Goal: Information Seeking & Learning: Learn about a topic

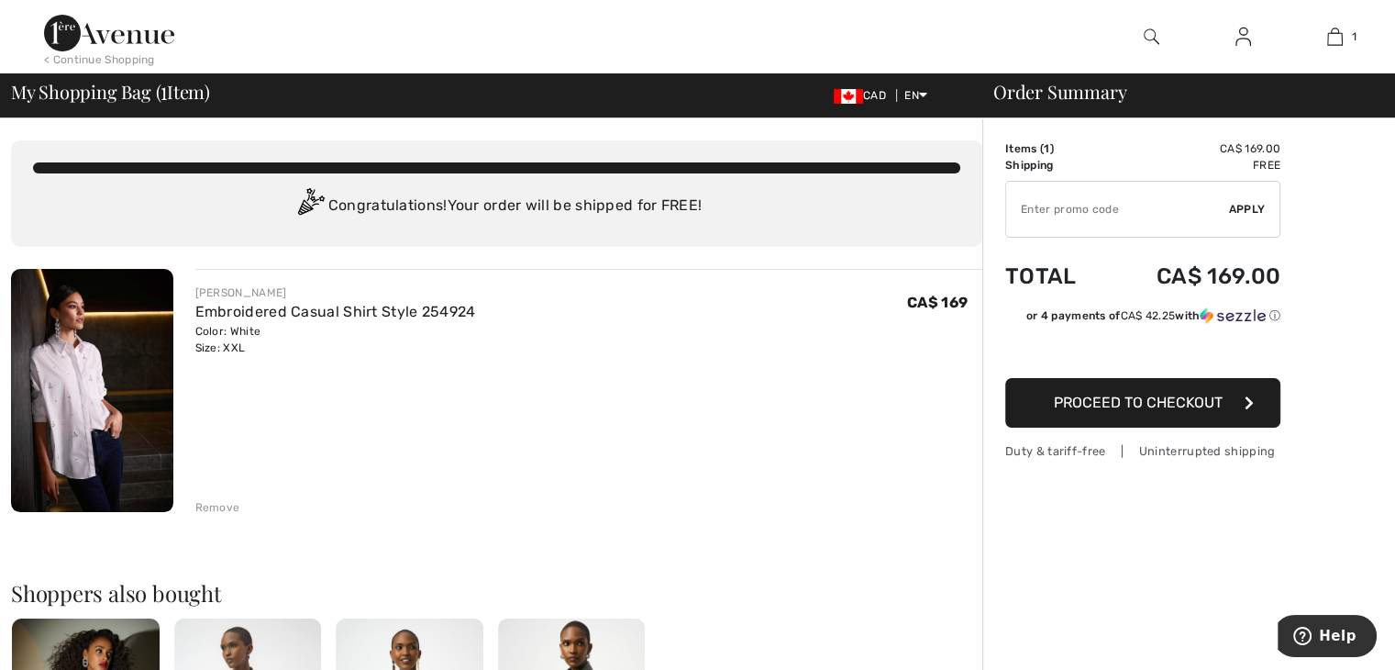
click at [221, 500] on div "Remove" at bounding box center [217, 507] width 45 height 17
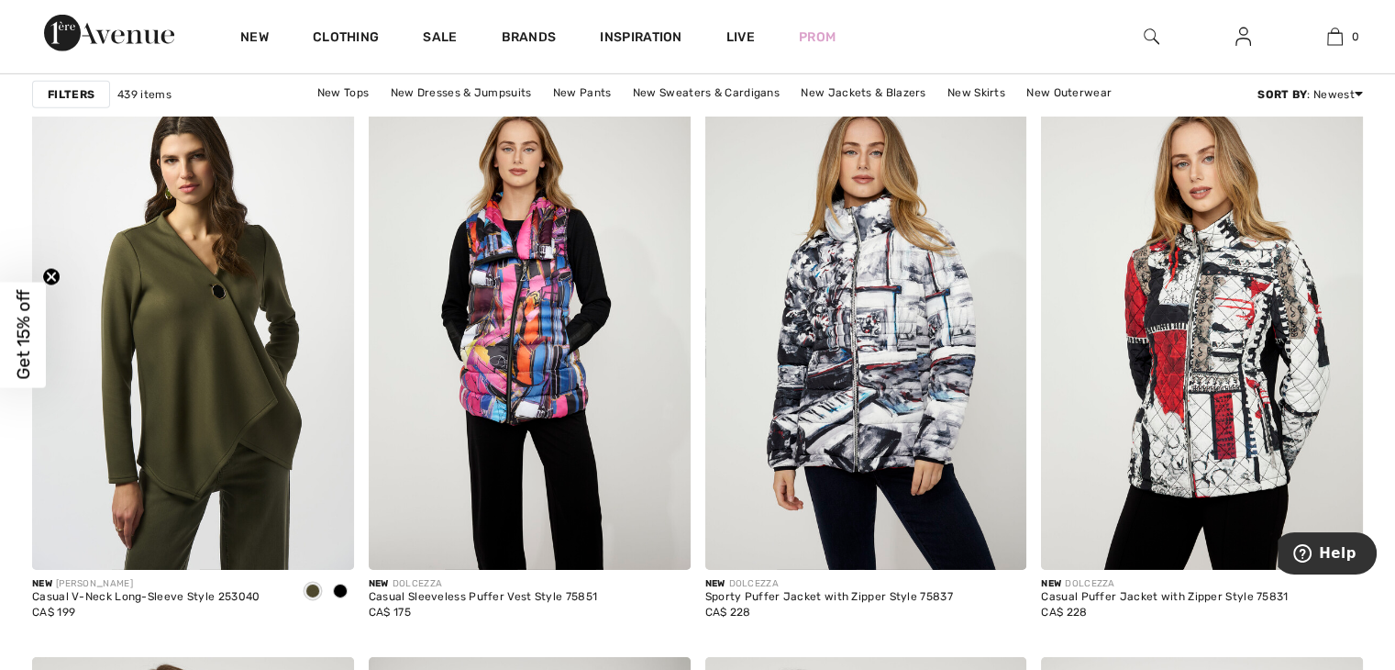
scroll to position [5813, 0]
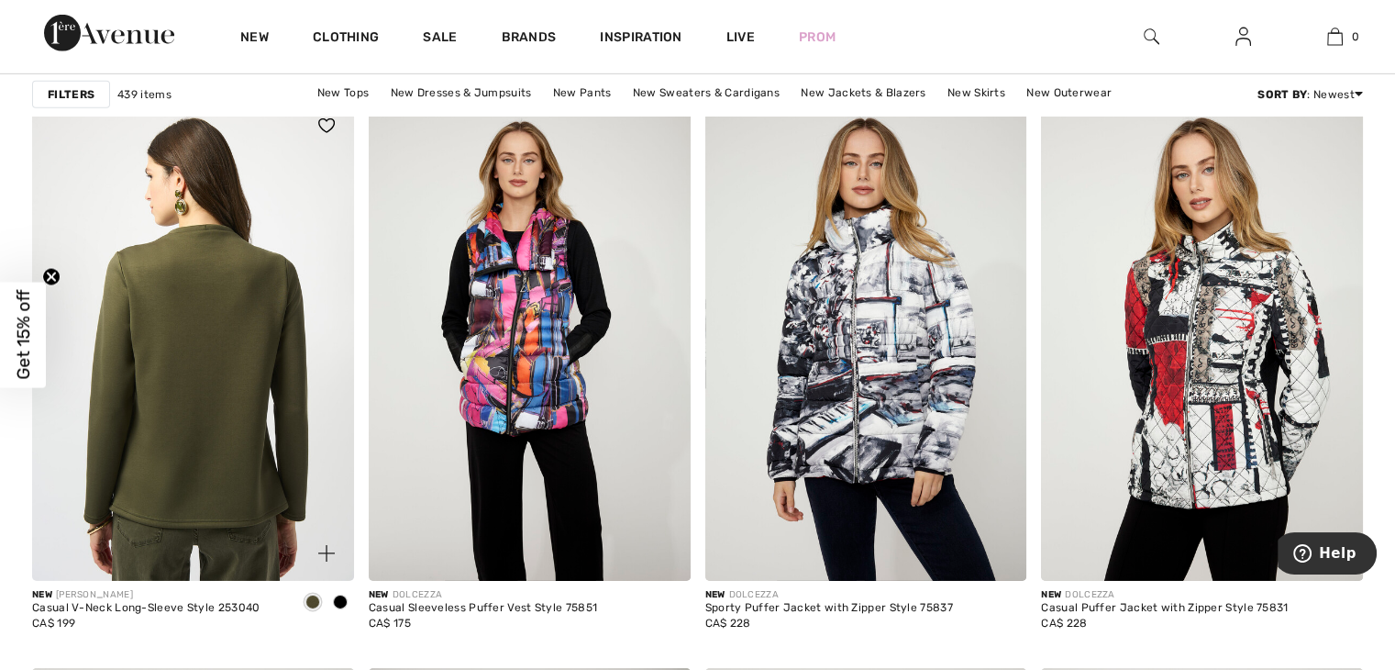
click at [256, 305] on img at bounding box center [193, 339] width 322 height 483
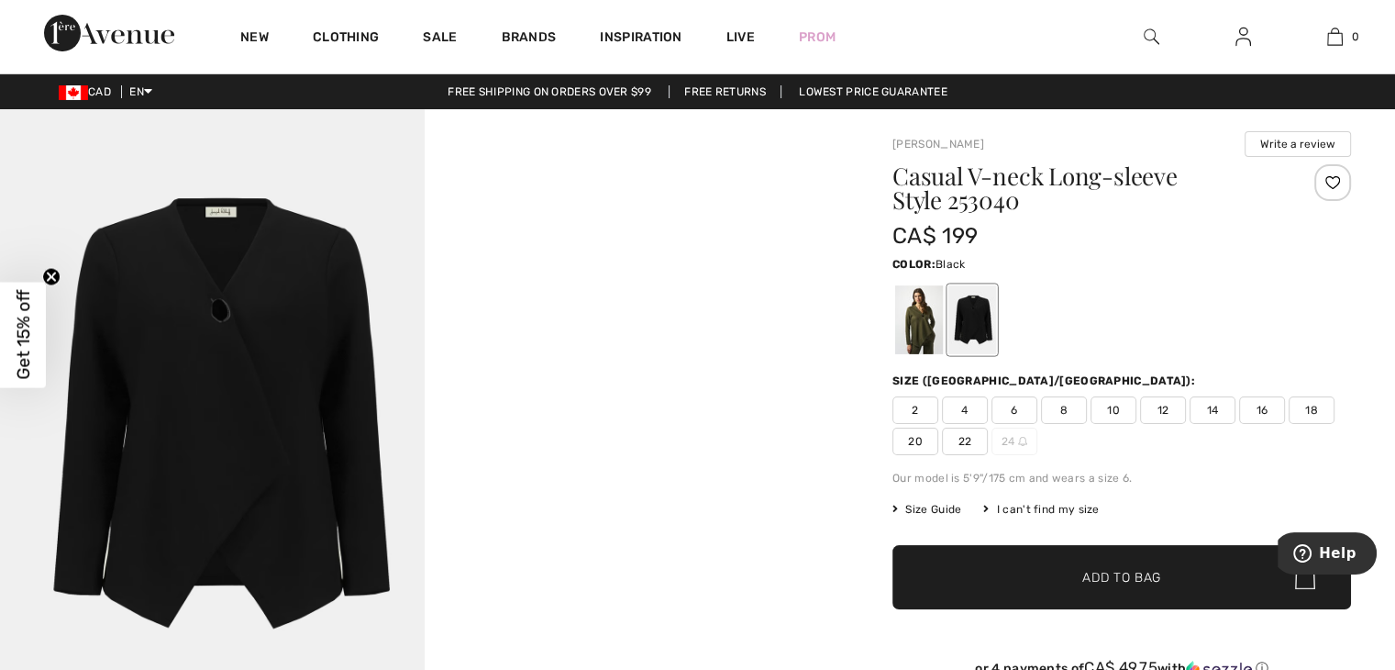
click at [989, 305] on div at bounding box center [973, 319] width 48 height 69
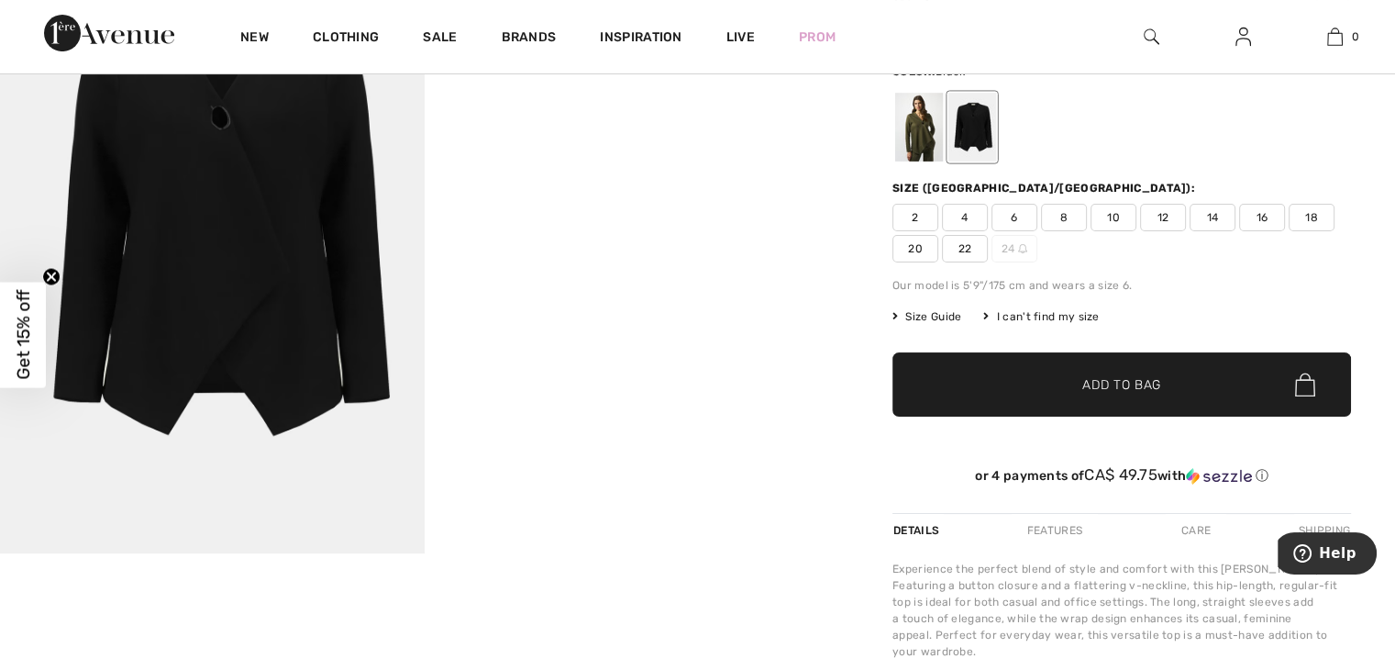
scroll to position [185, 0]
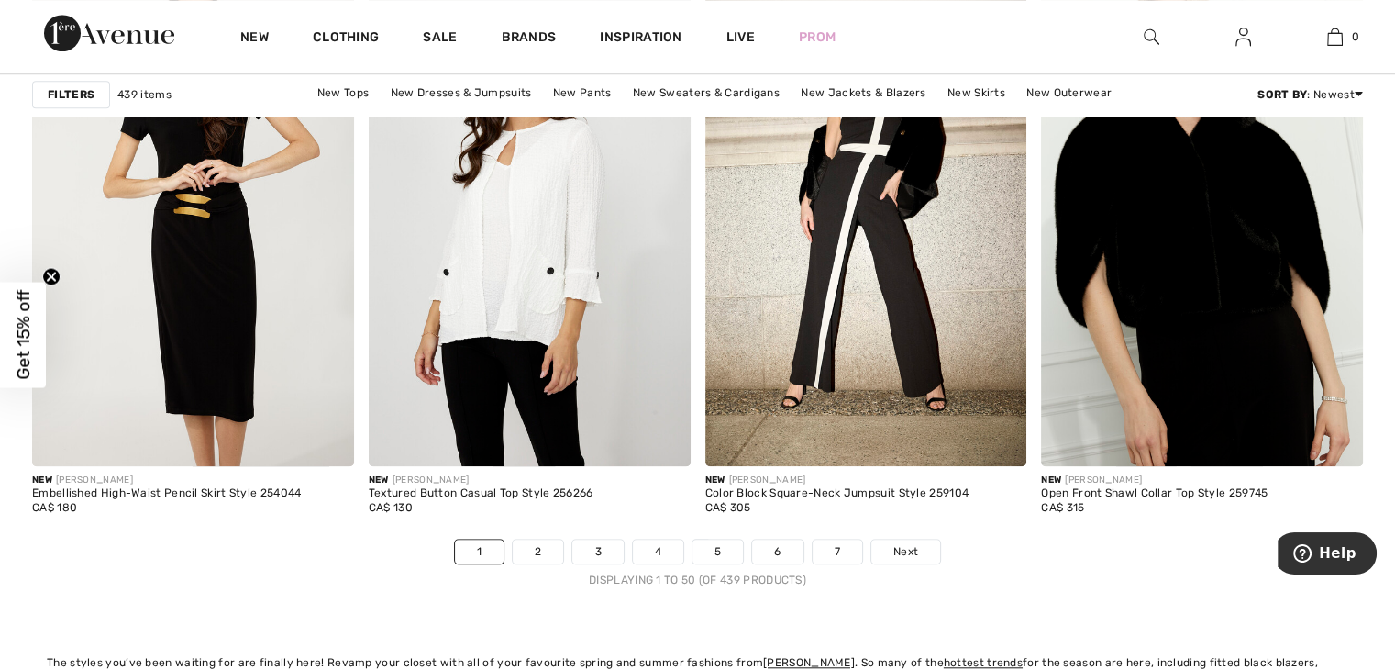
scroll to position [8404, 0]
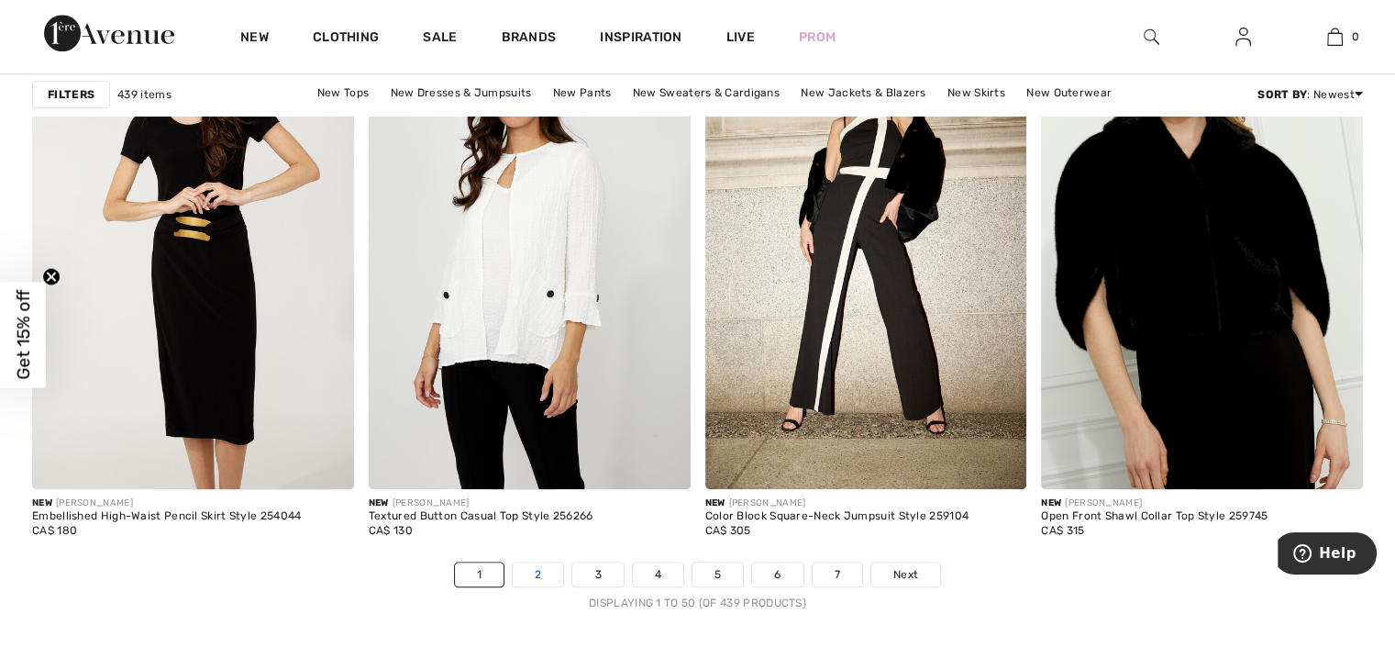
click at [536, 562] on link "2" at bounding box center [538, 574] width 50 height 24
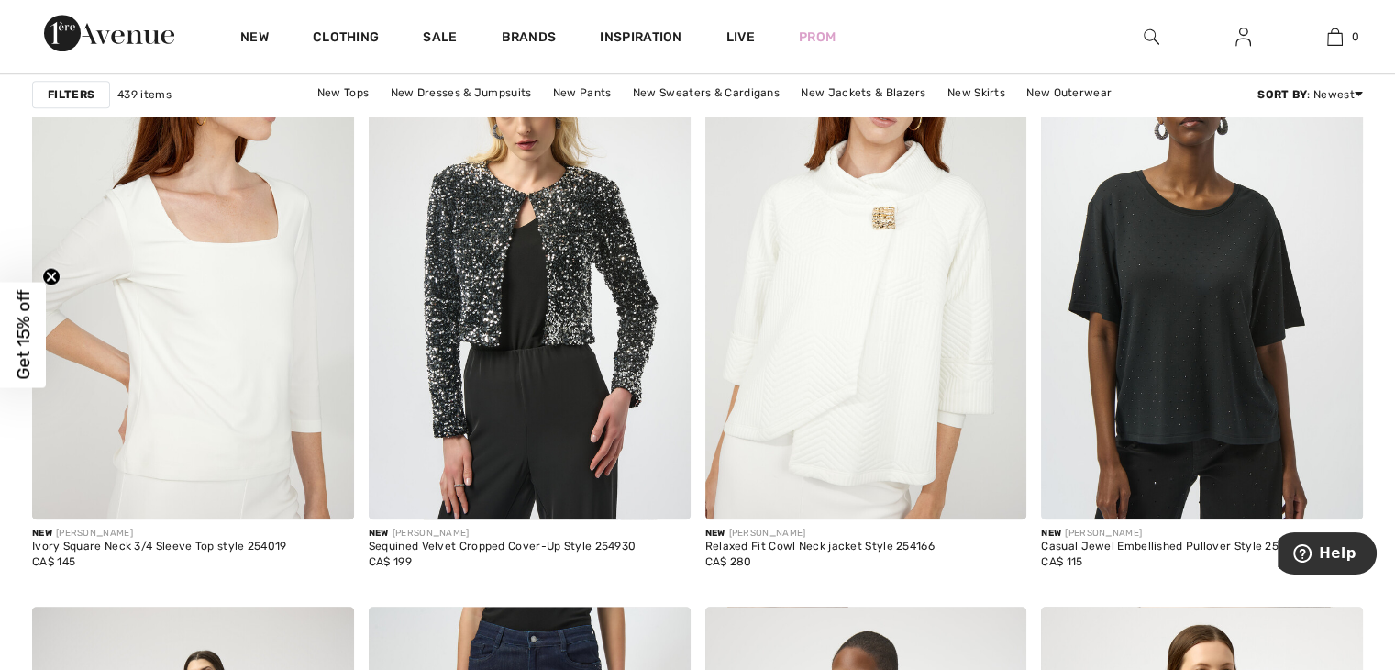
scroll to position [1273, 0]
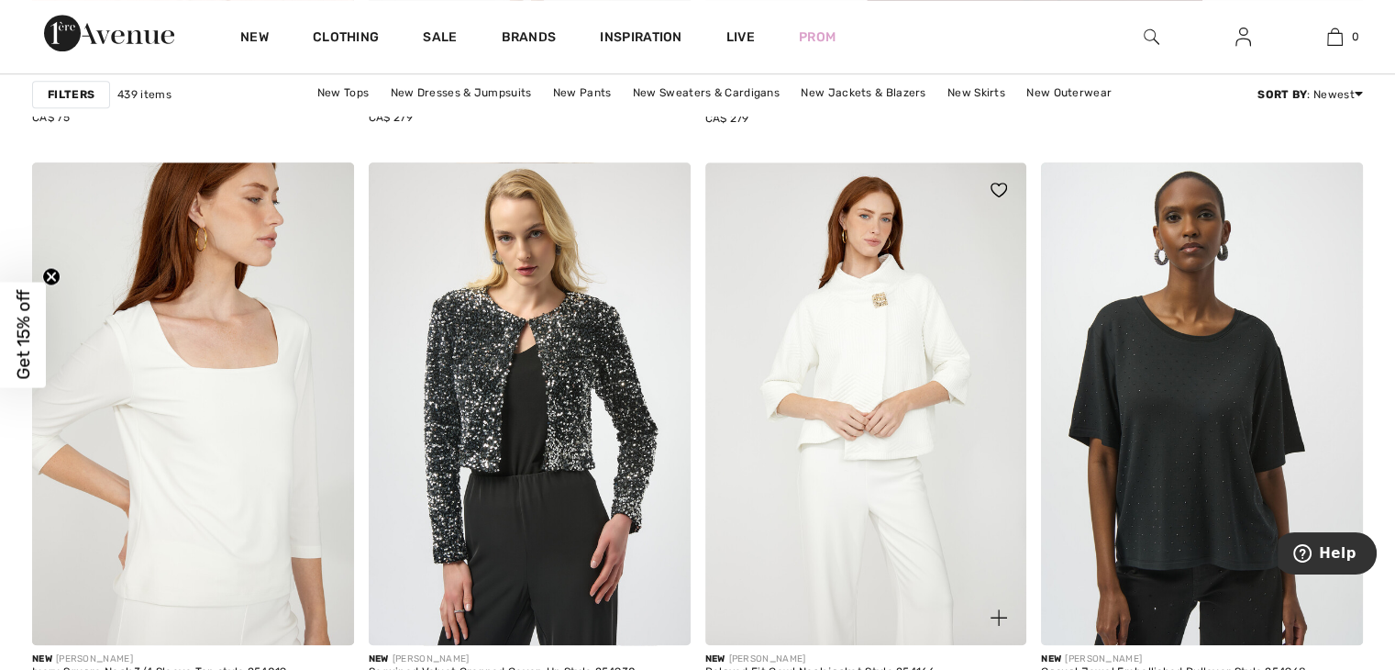
click at [906, 354] on img at bounding box center [867, 403] width 322 height 483
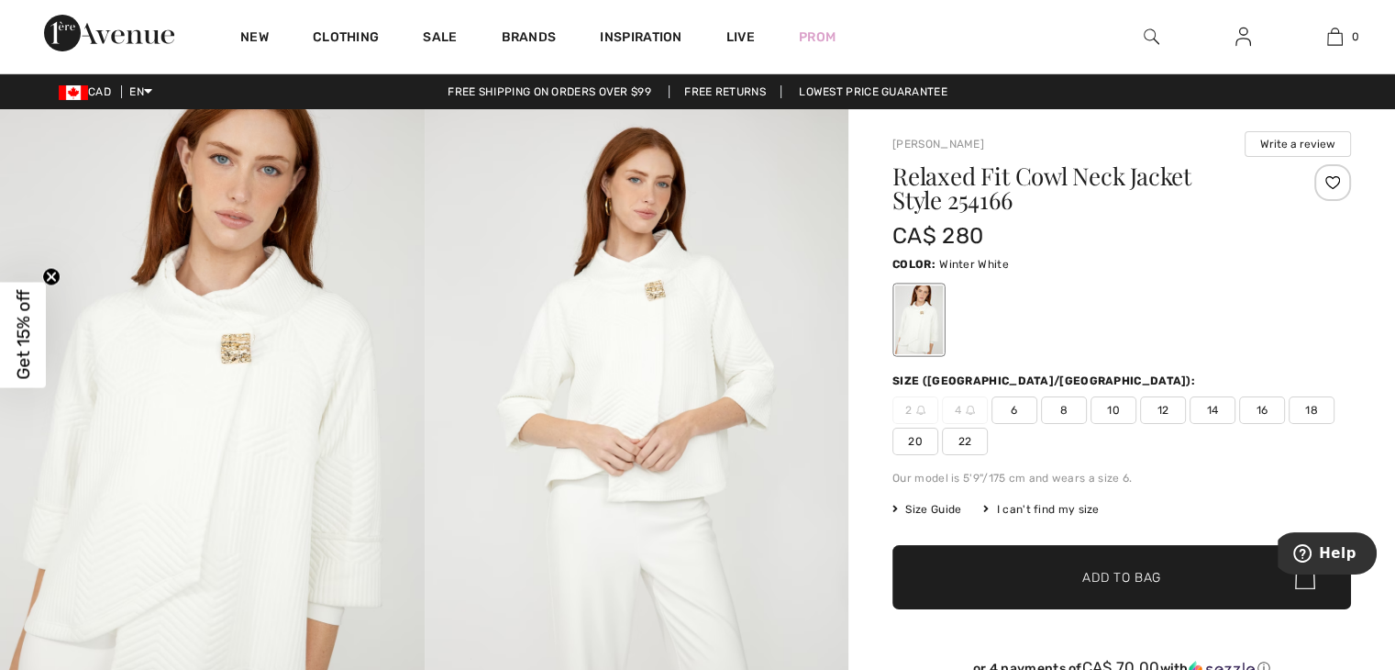
click at [650, 326] on img at bounding box center [637, 427] width 425 height 637
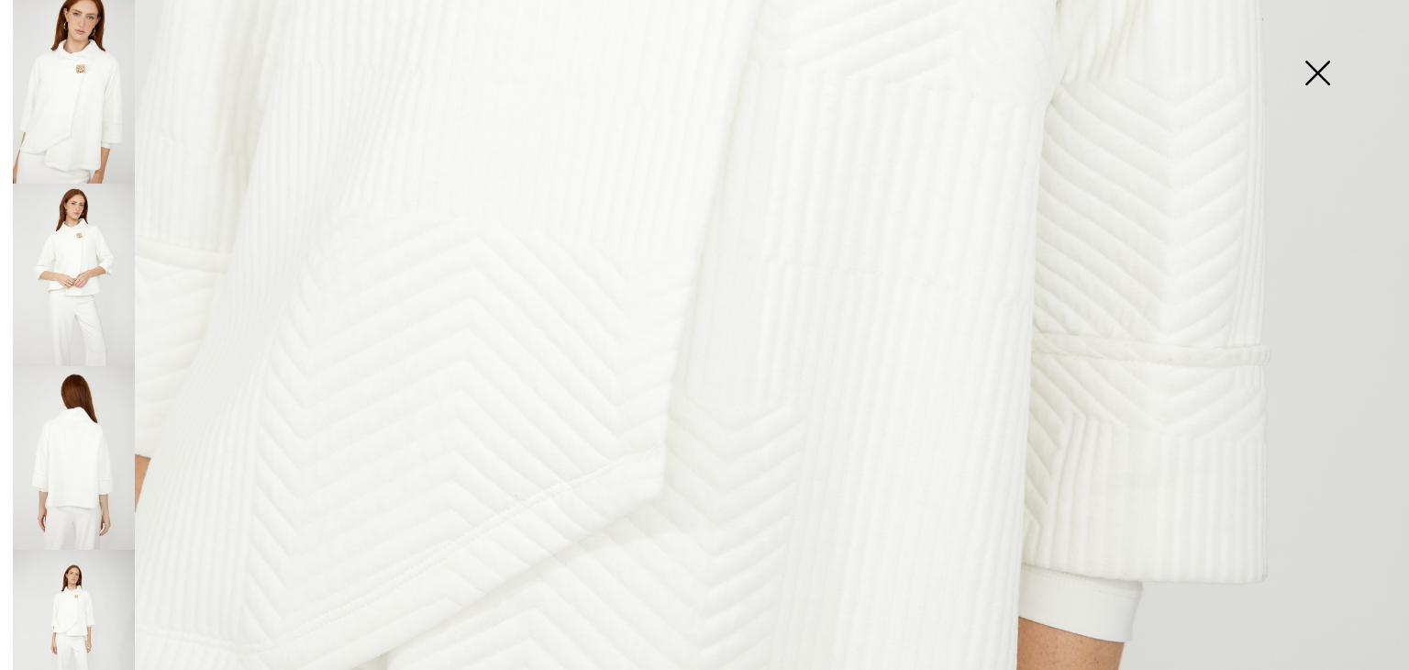
scroll to position [1067, 0]
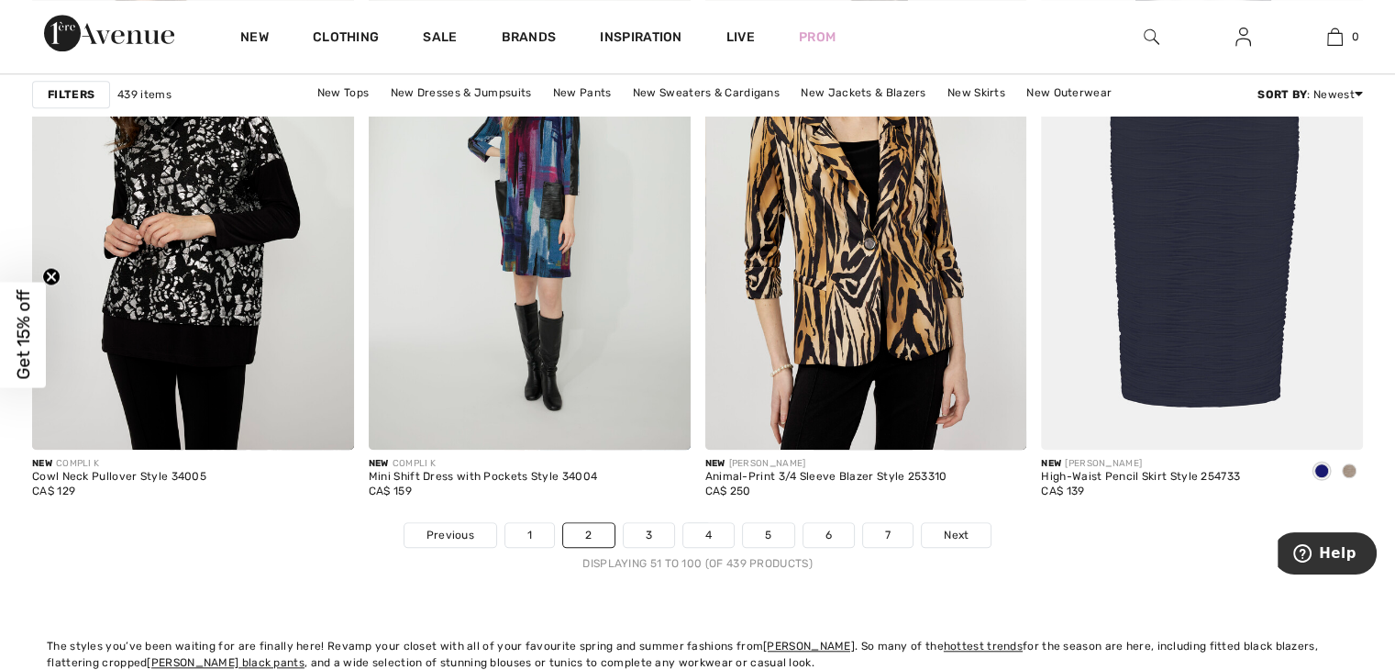
scroll to position [8557, 0]
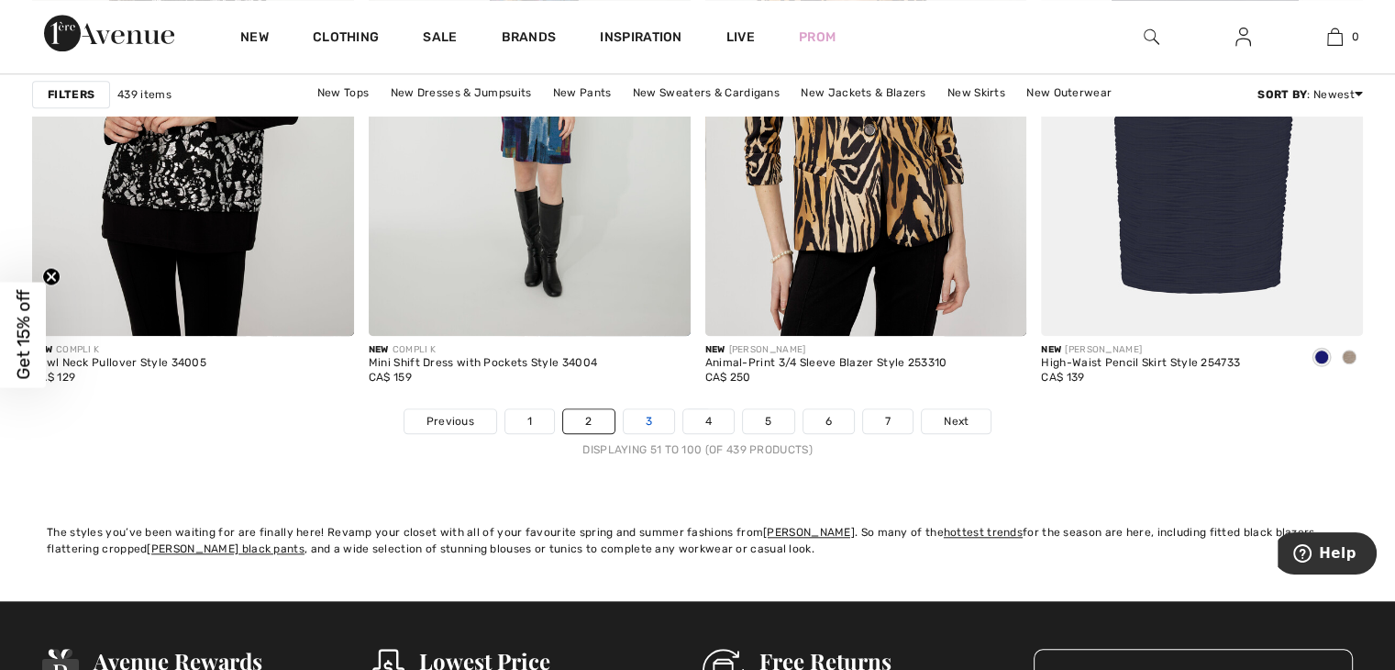
click at [650, 409] on link "3" at bounding box center [649, 421] width 50 height 24
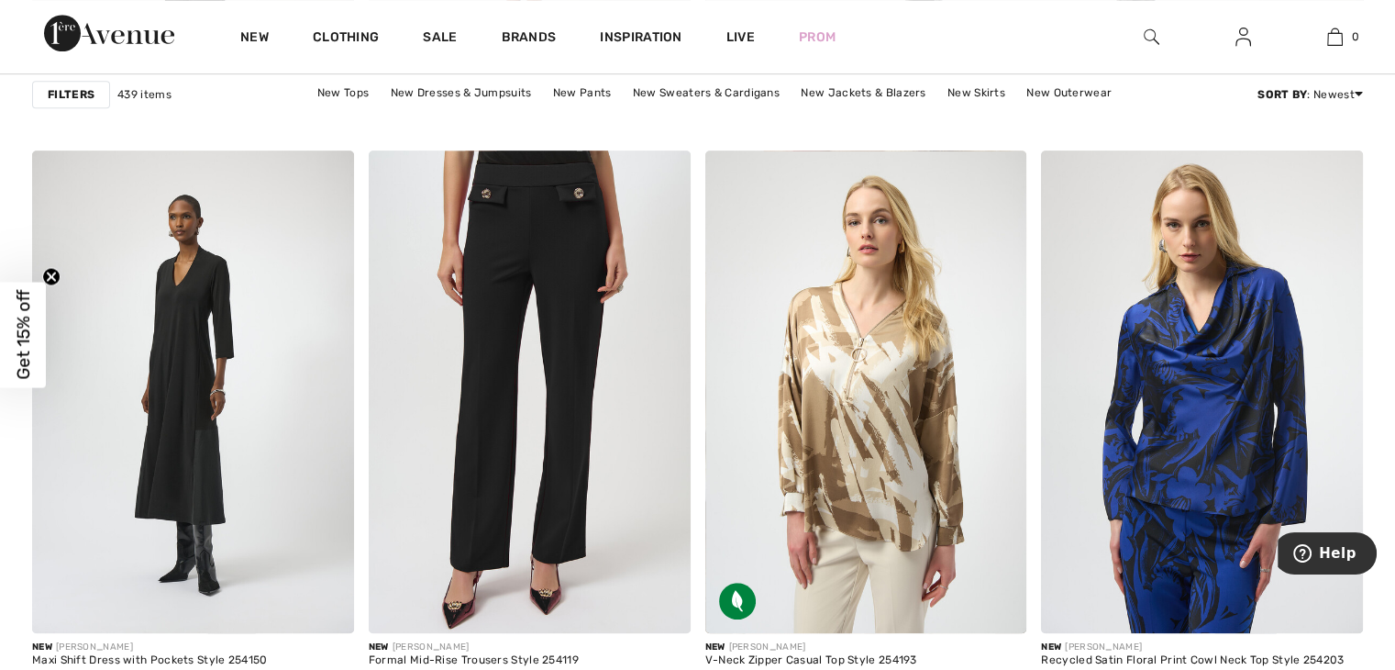
scroll to position [1251, 0]
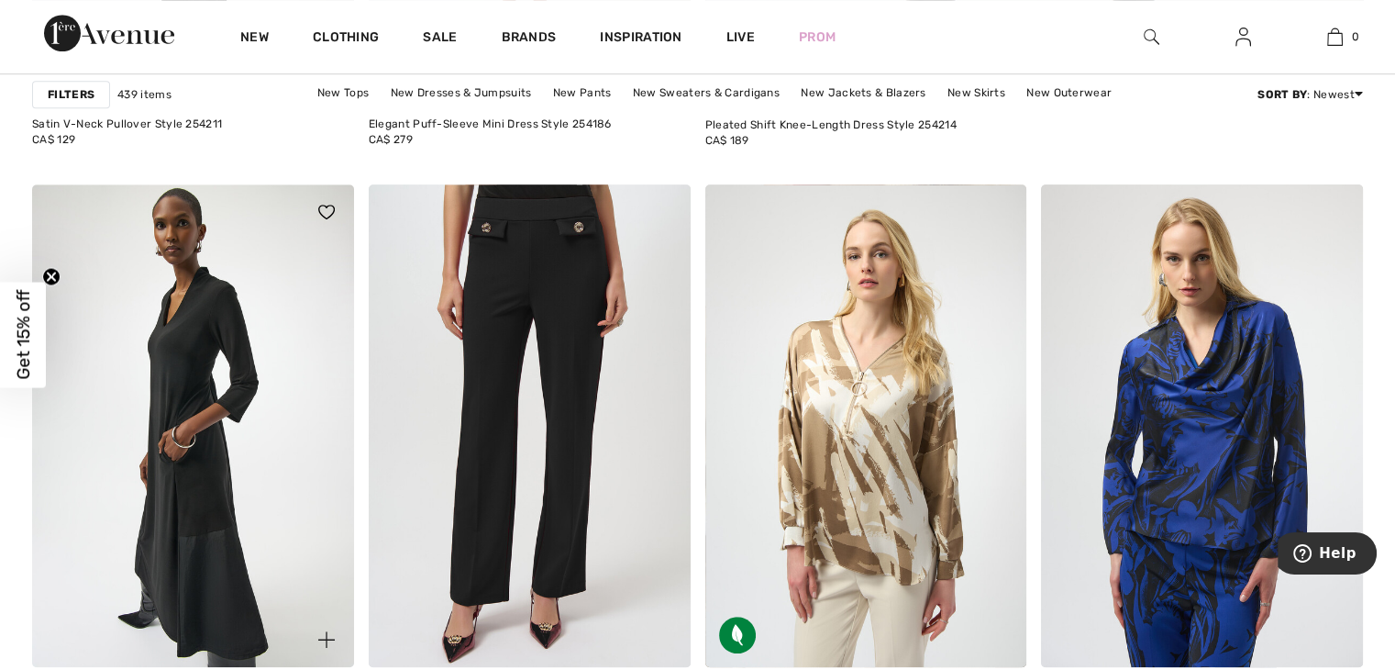
click at [209, 339] on img at bounding box center [193, 425] width 322 height 483
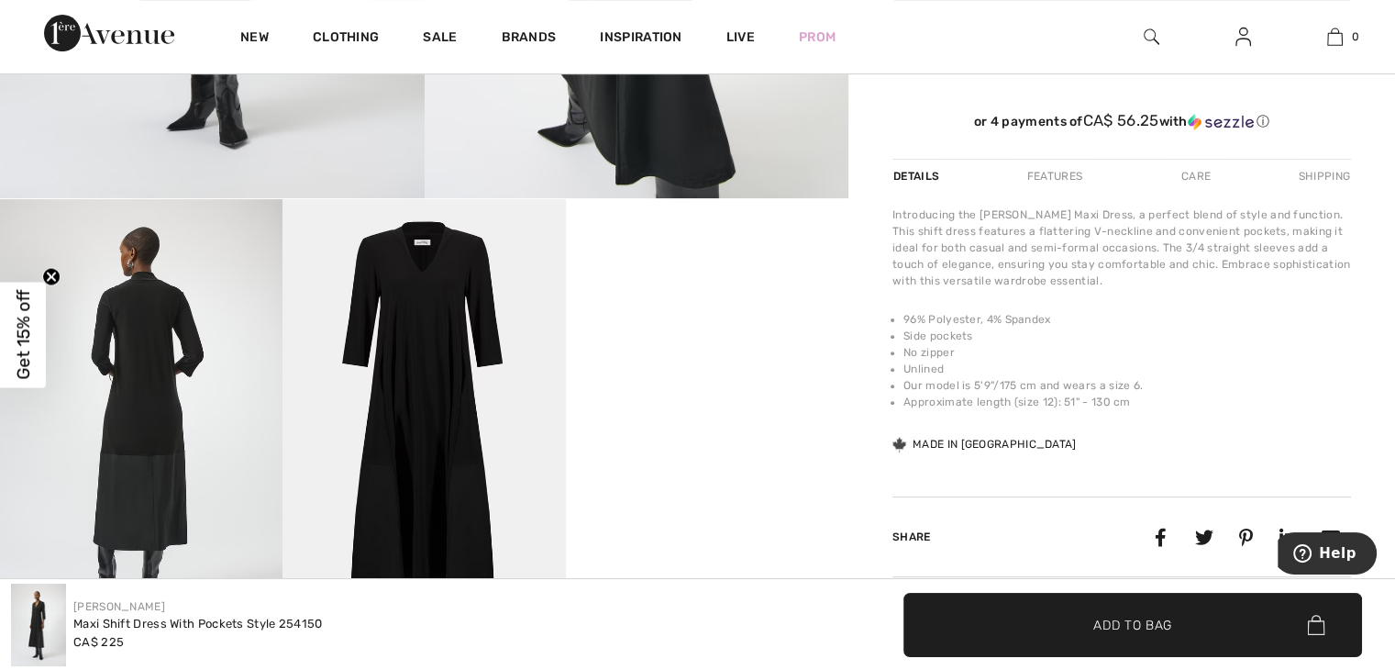
scroll to position [517, 0]
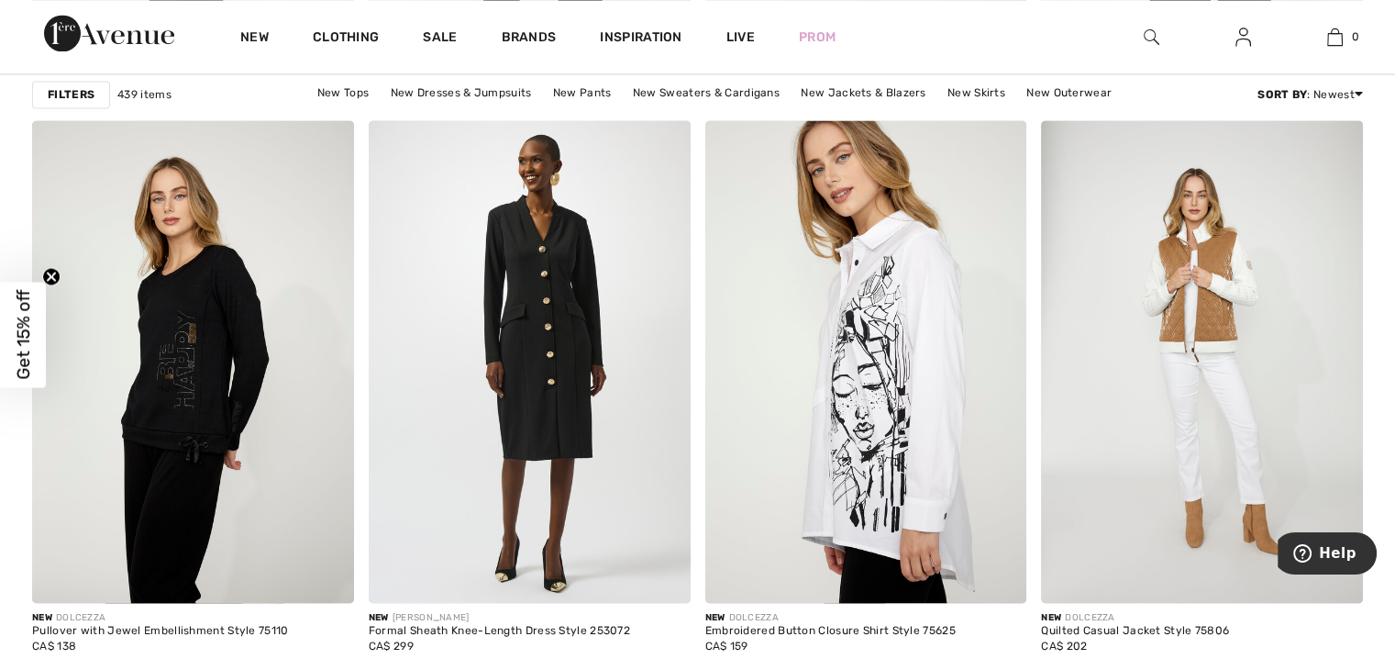
scroll to position [3255, 0]
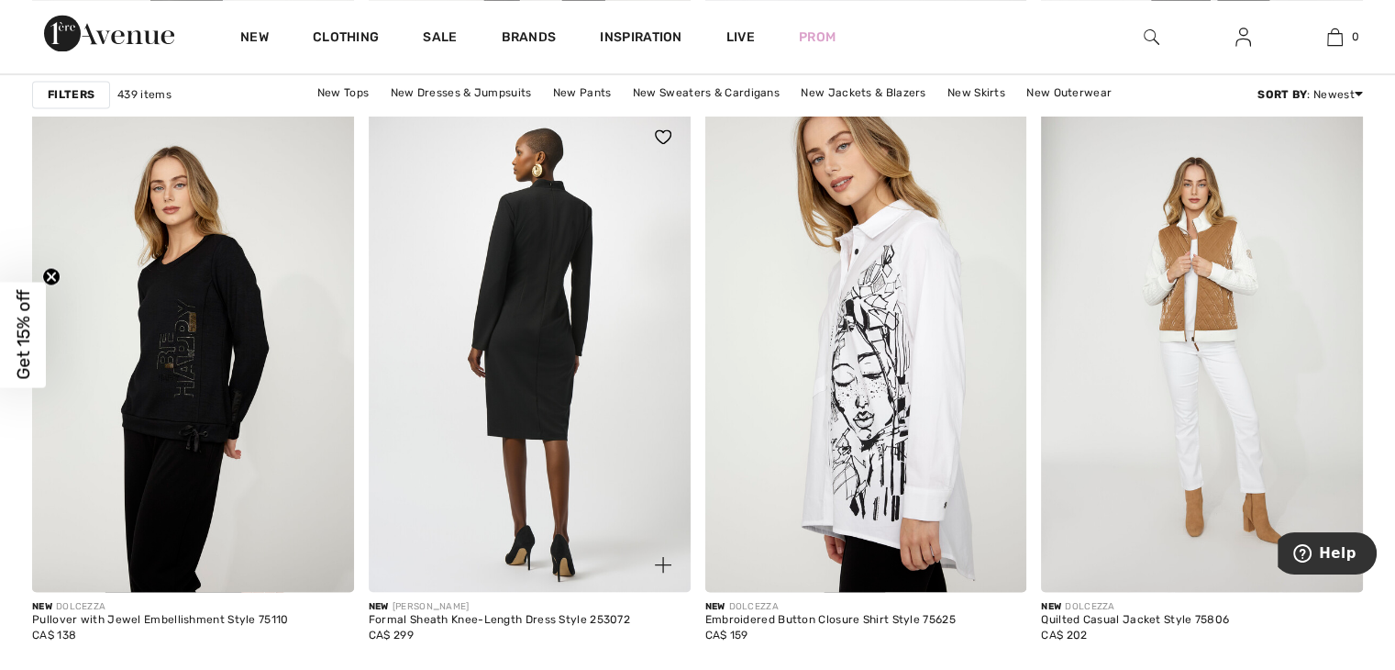
click at [554, 316] on img at bounding box center [530, 350] width 322 height 483
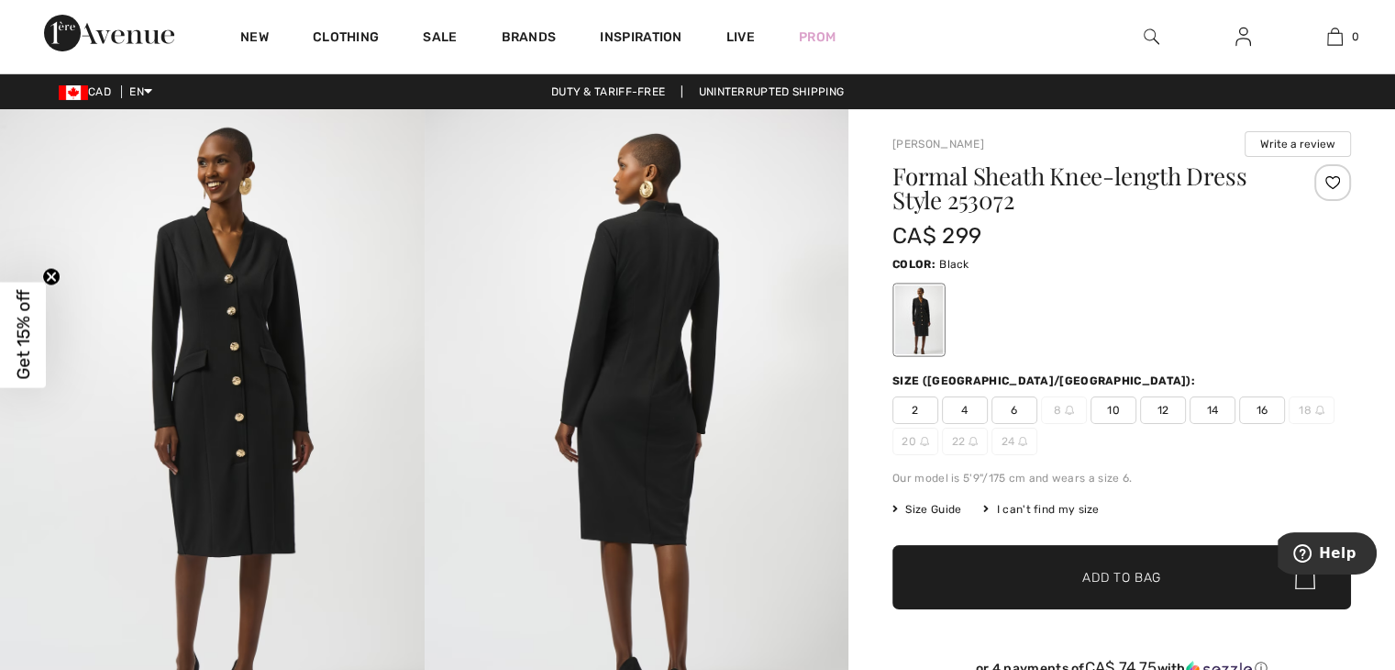
click at [249, 398] on img at bounding box center [212, 427] width 425 height 636
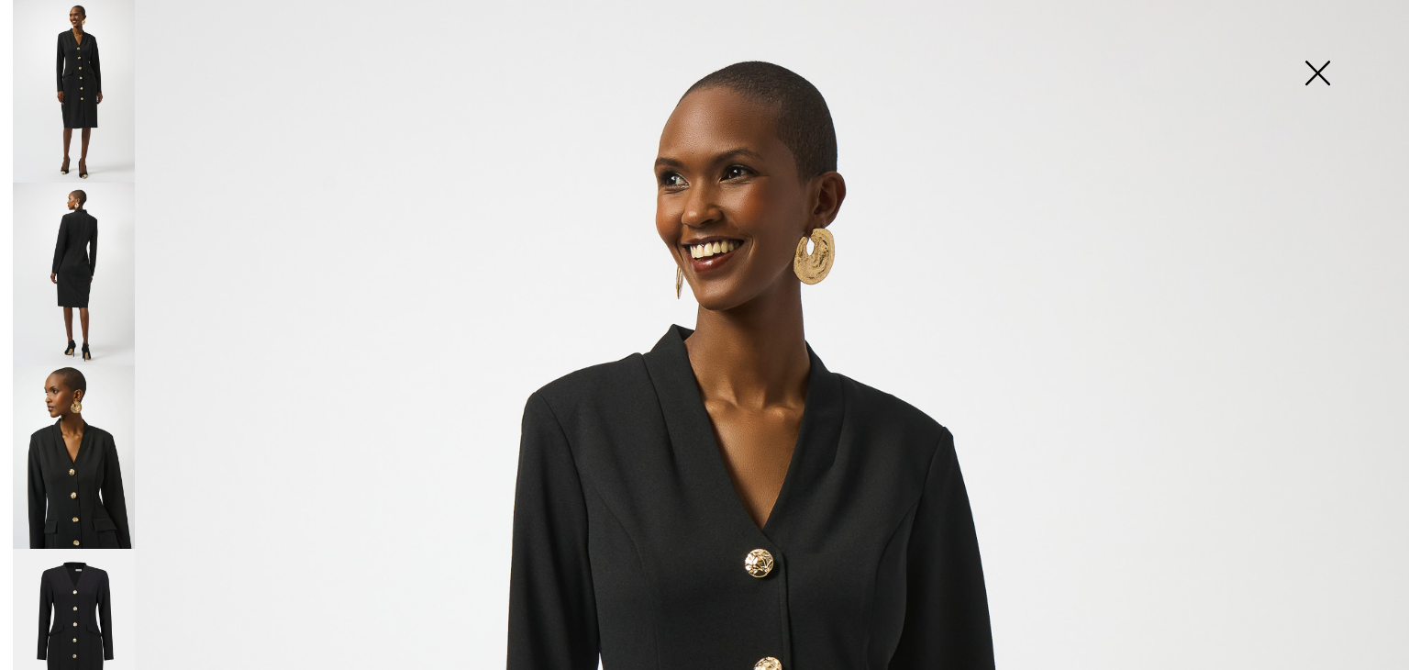
click at [1307, 73] on img at bounding box center [1318, 75] width 92 height 94
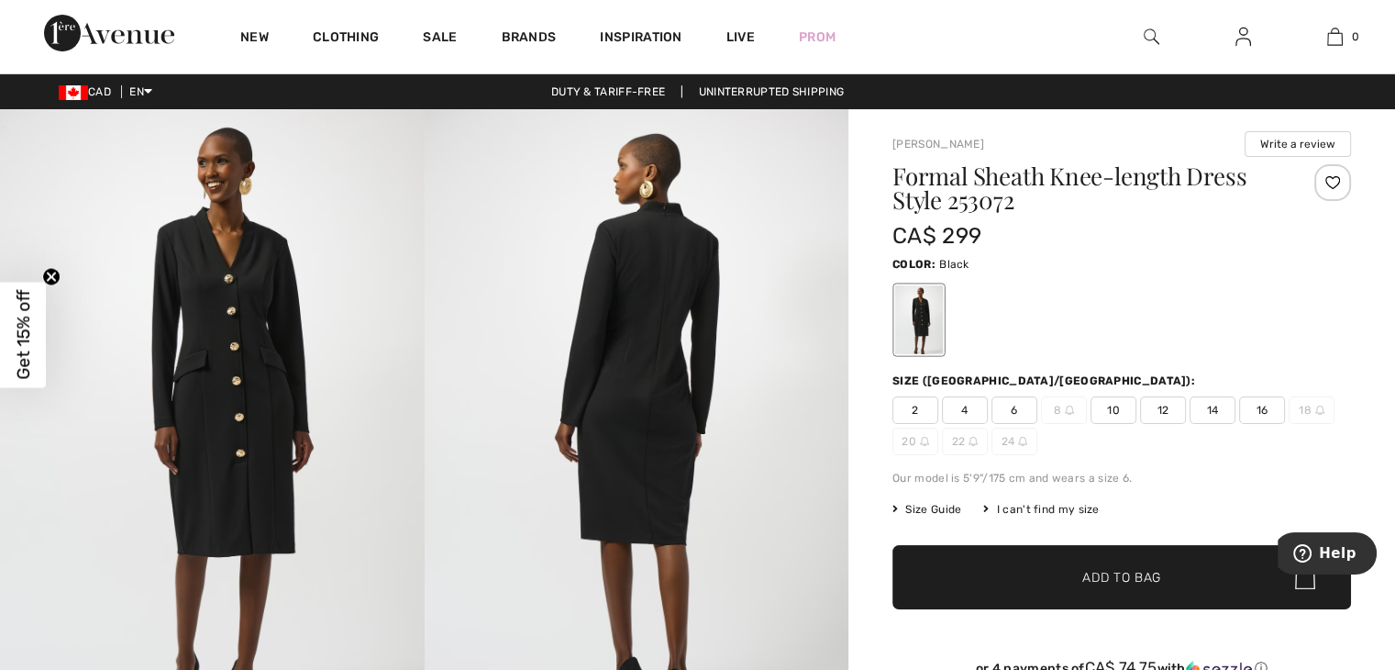
click at [1320, 411] on img at bounding box center [1320, 410] width 9 height 9
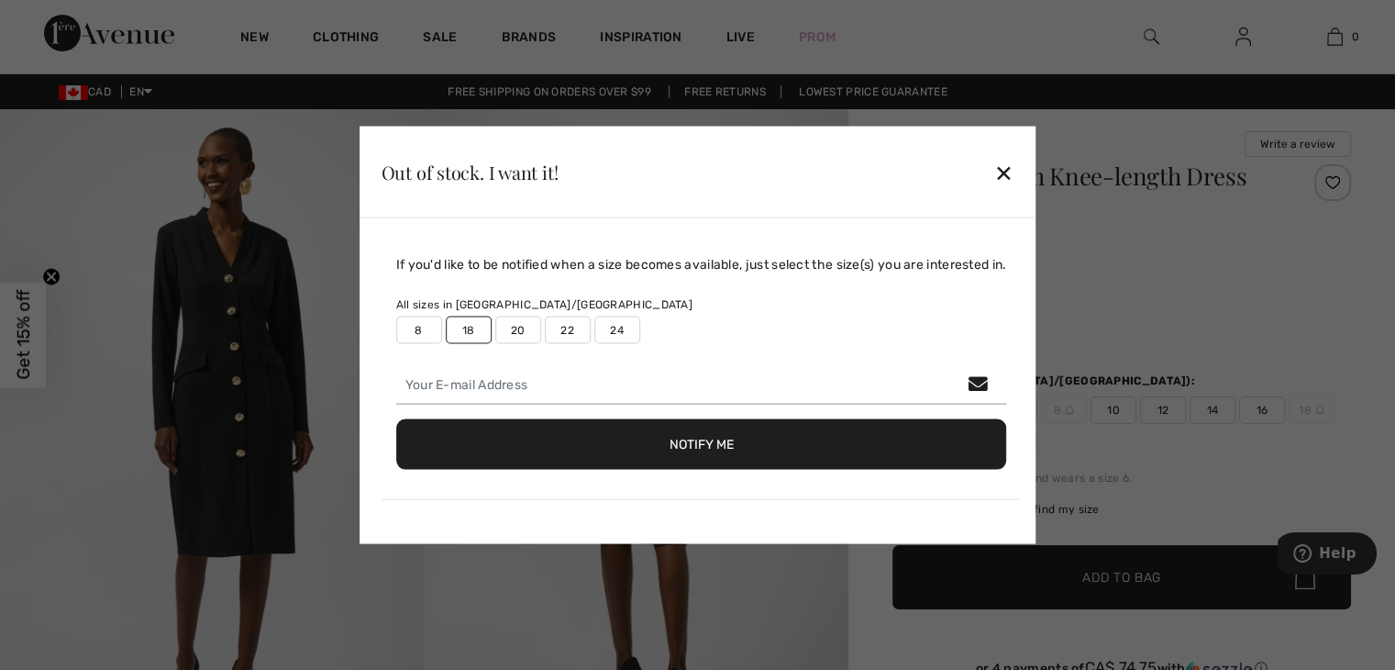
click at [824, 451] on button "Notify Me" at bounding box center [701, 444] width 611 height 50
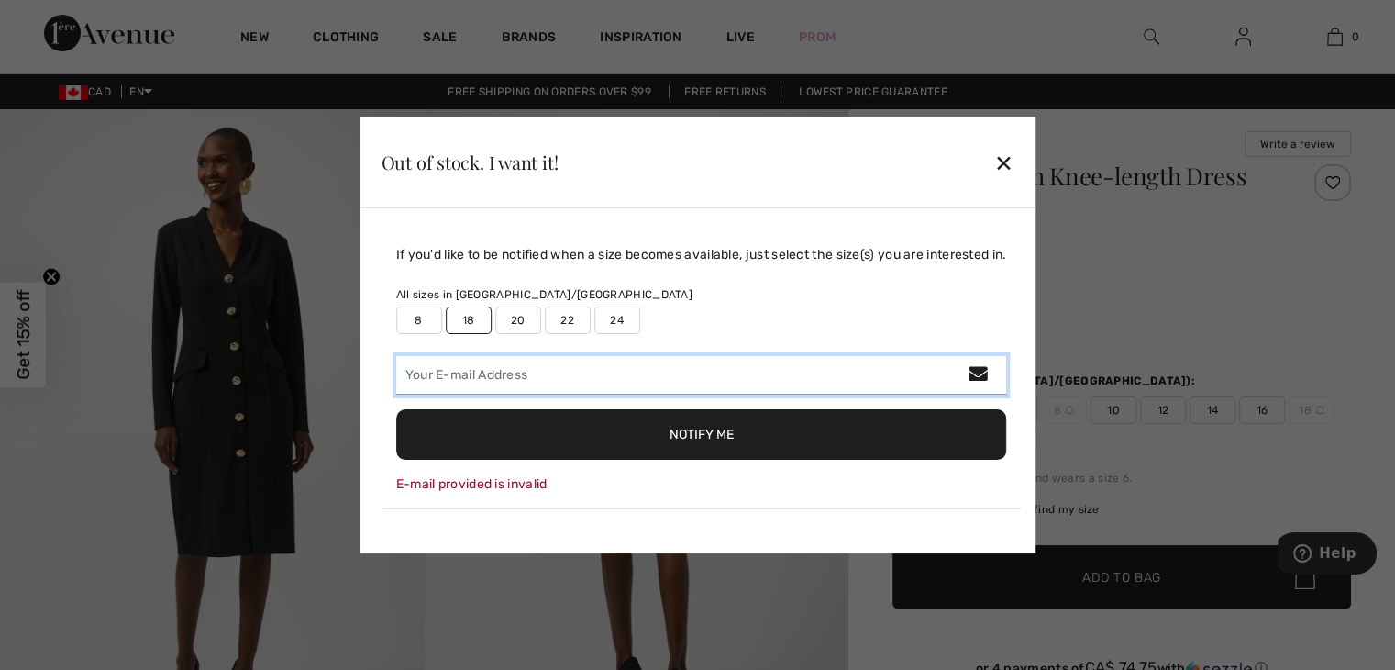
click at [426, 372] on input "email" at bounding box center [701, 375] width 611 height 39
type input "Rotstein.eve@gmail.com"
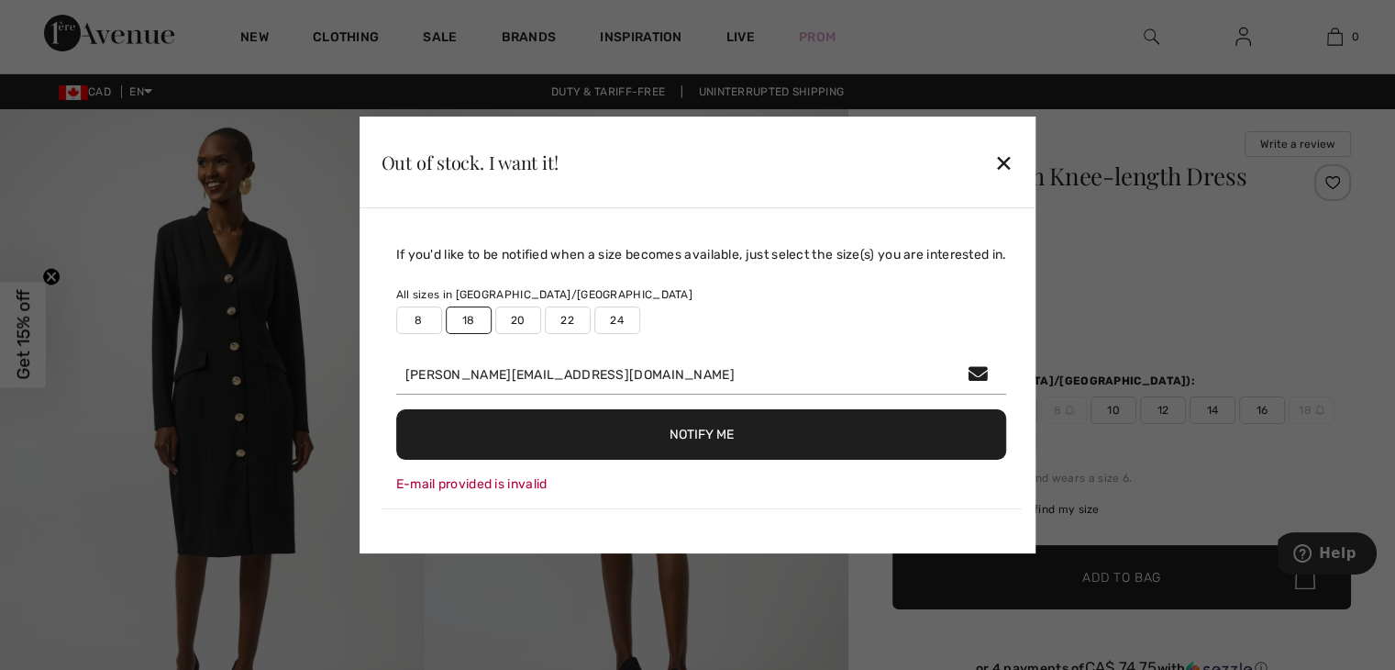
click at [584, 435] on button "Notify Me" at bounding box center [701, 434] width 611 height 50
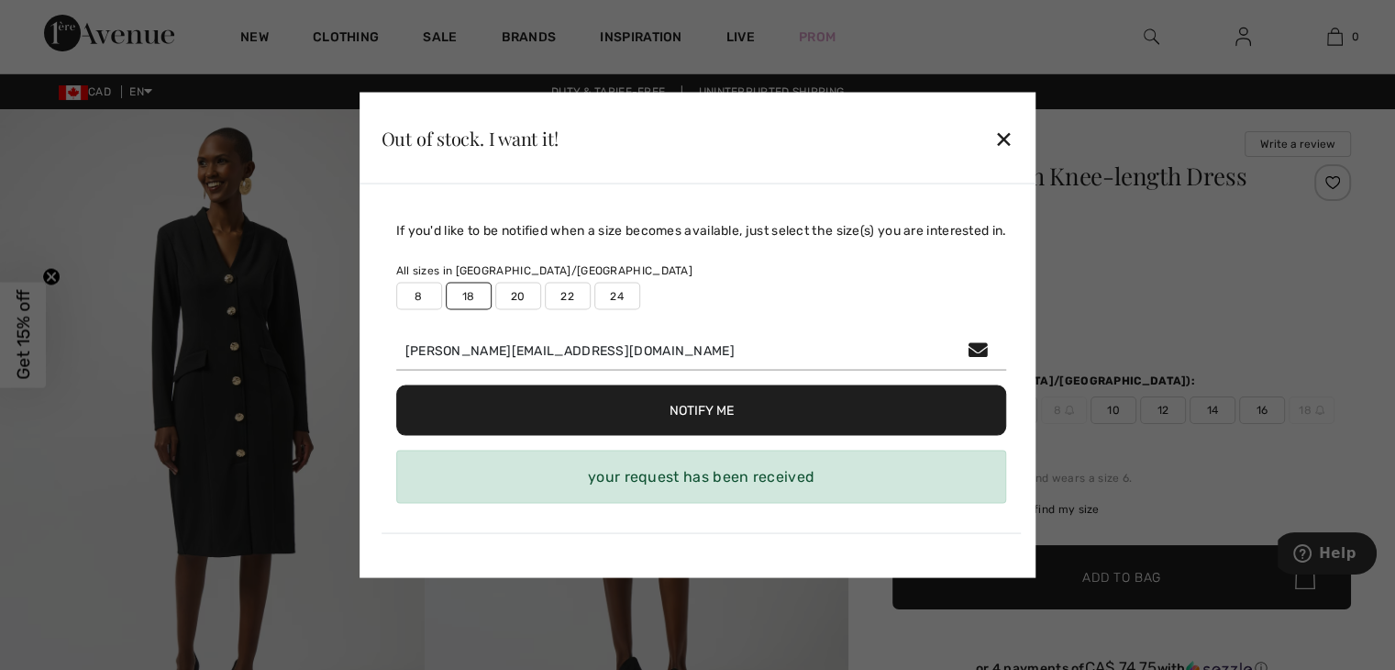
click at [510, 295] on label "20" at bounding box center [518, 297] width 46 height 28
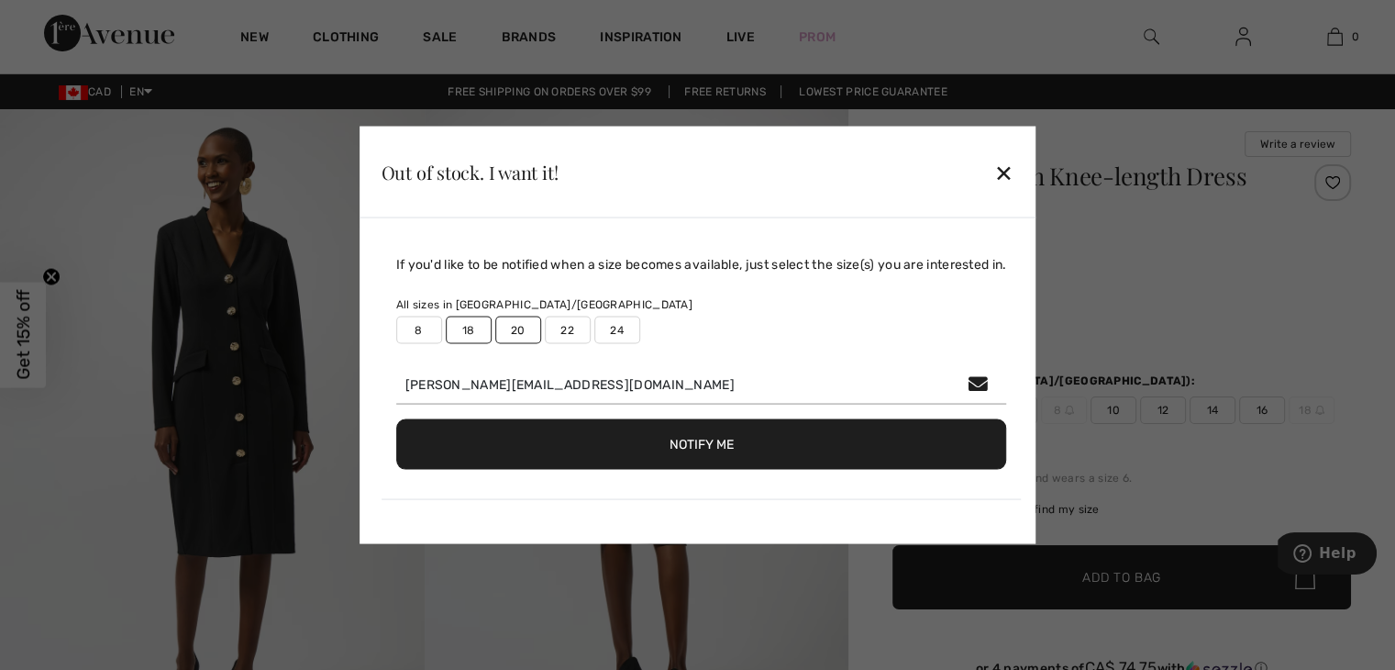
click at [728, 447] on button "Notify Me" at bounding box center [701, 444] width 611 height 50
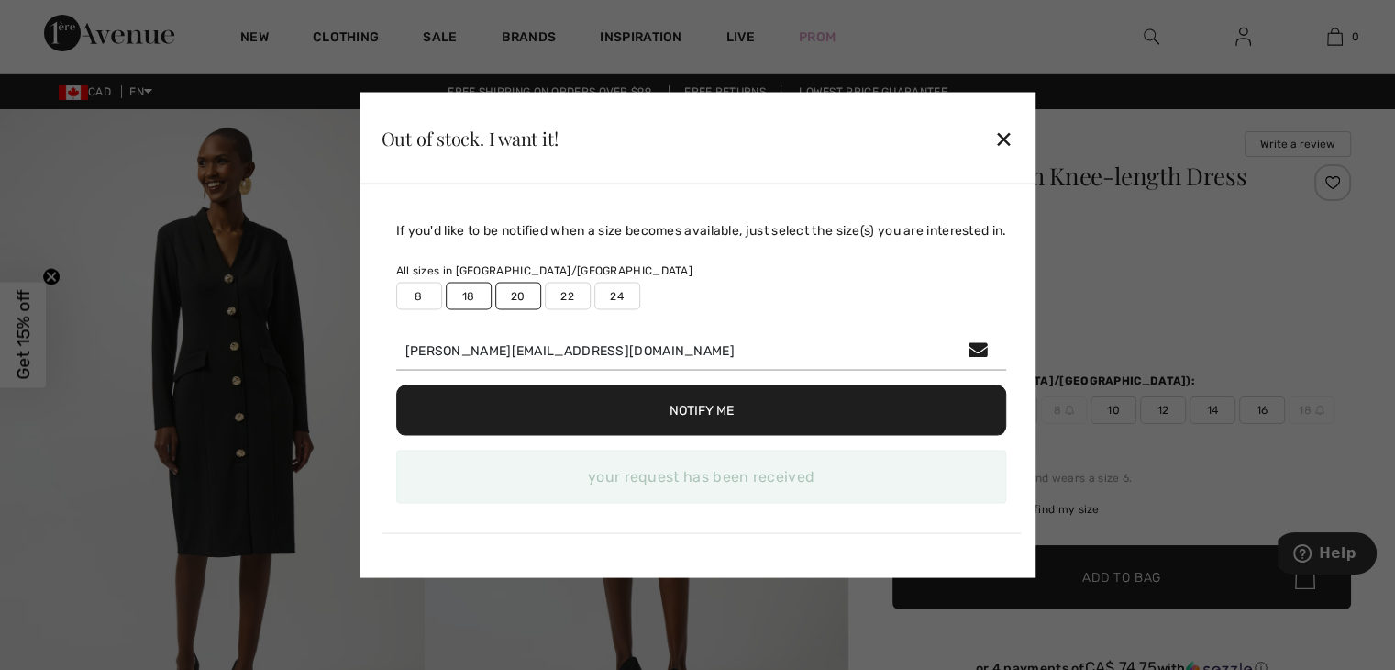
click at [1007, 141] on div "✕" at bounding box center [1004, 137] width 19 height 39
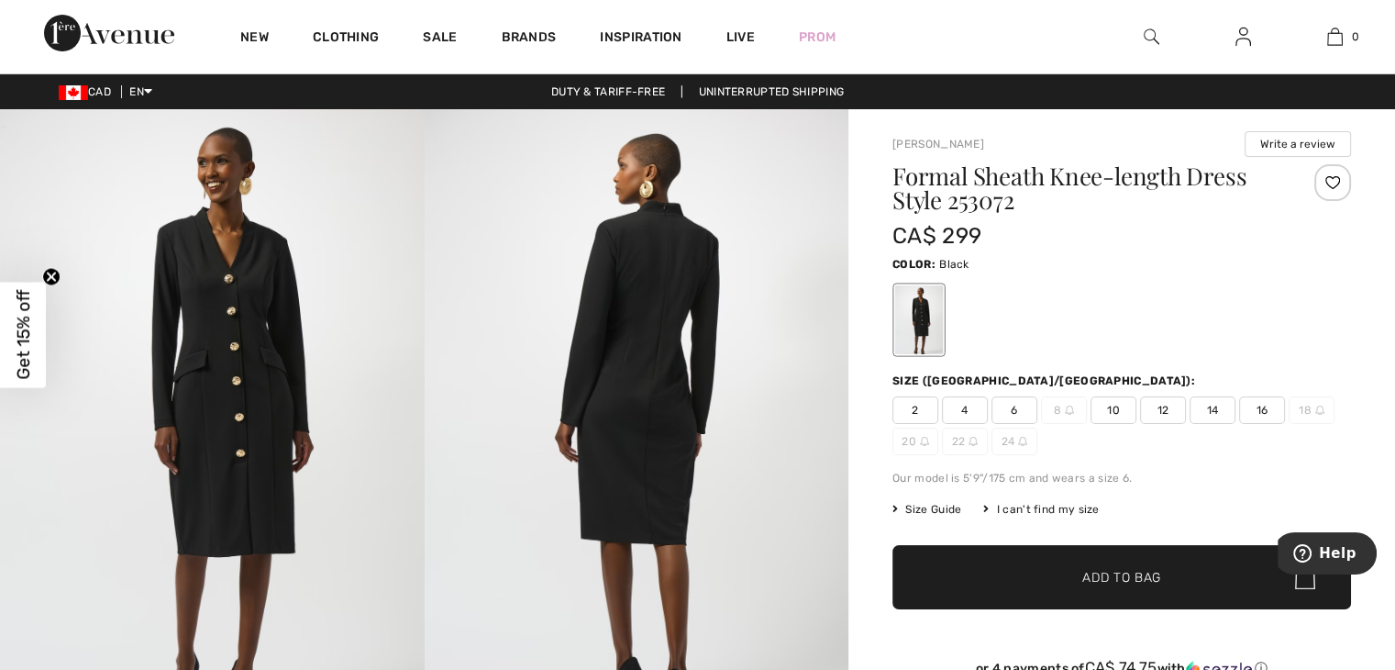
click at [242, 361] on img at bounding box center [212, 427] width 425 height 636
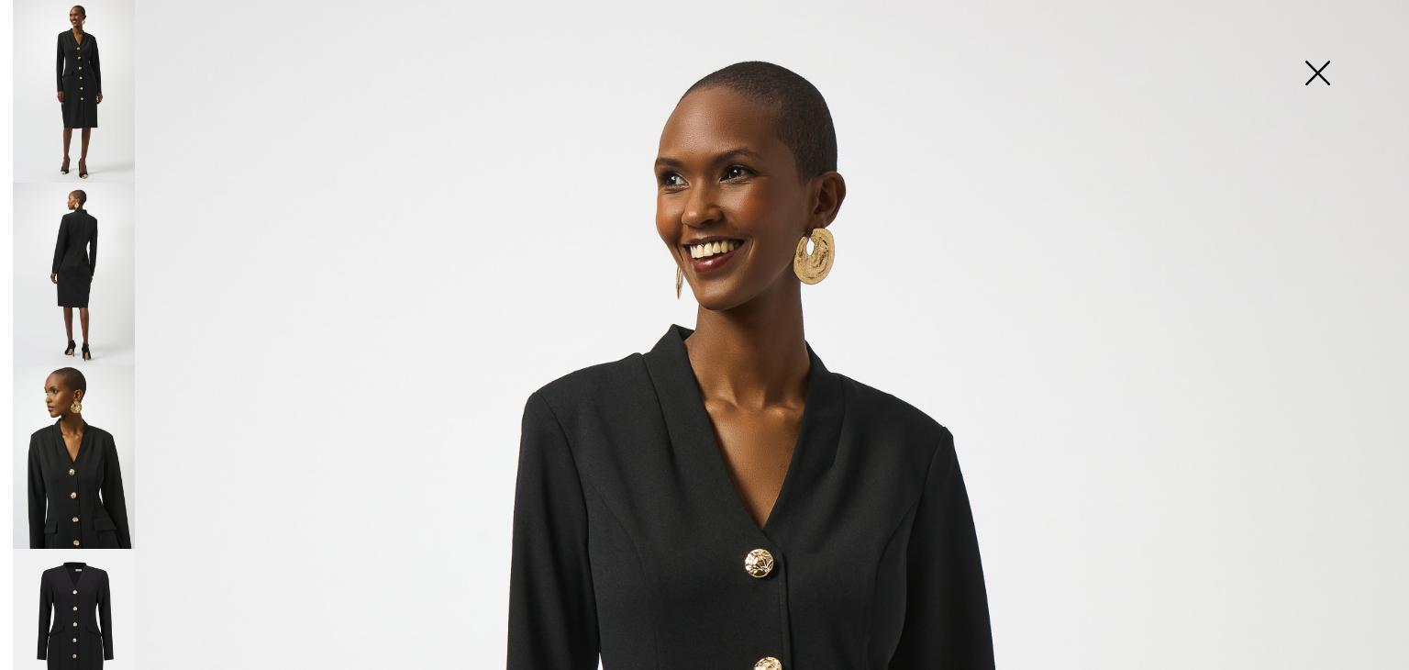
click at [1311, 73] on img at bounding box center [1318, 75] width 92 height 94
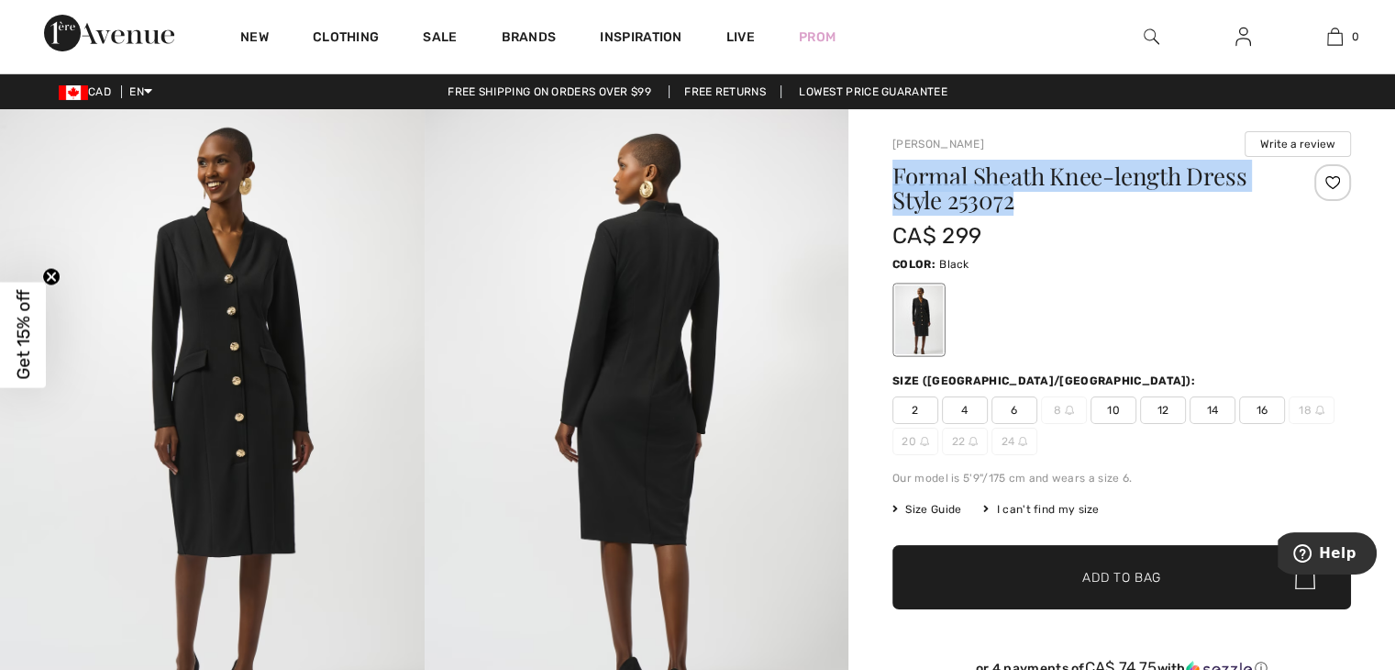
drag, startPoint x: 1028, startPoint y: 206, endPoint x: 871, endPoint y: 173, distance: 161.2
click at [871, 173] on div "Joseph Ribkoff Write a review Formal Sheath Knee-length Dress Style 253072 CA$ …" at bounding box center [1122, 652] width 547 height 1087
copy h1 "Formal Sheath Knee-length Dress Style 253072"
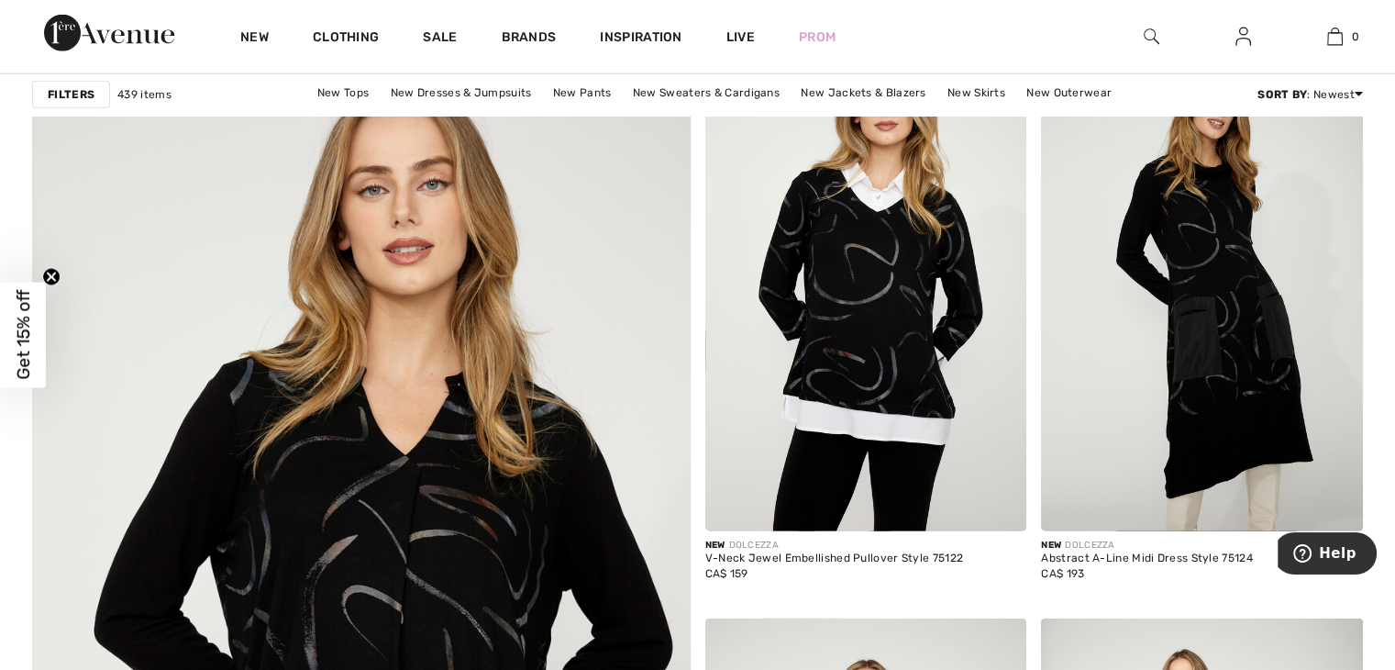
scroll to position [4665, 0]
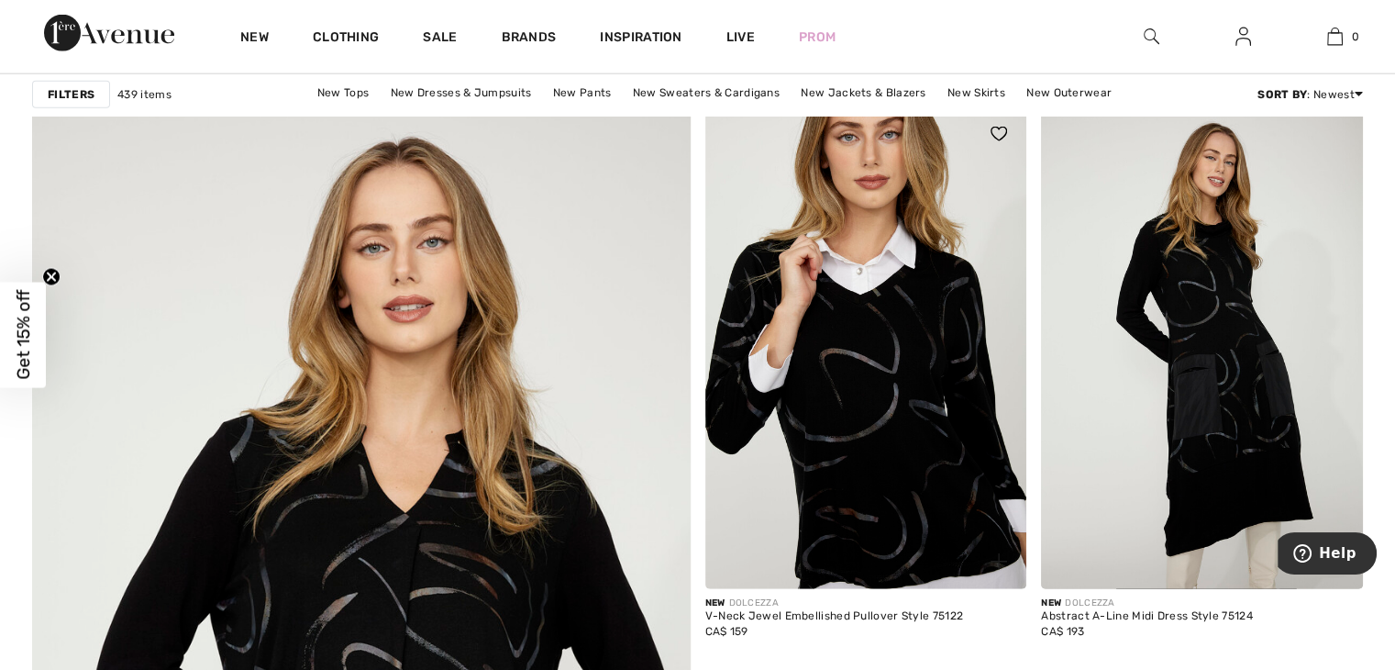
click at [898, 352] on img at bounding box center [867, 347] width 322 height 483
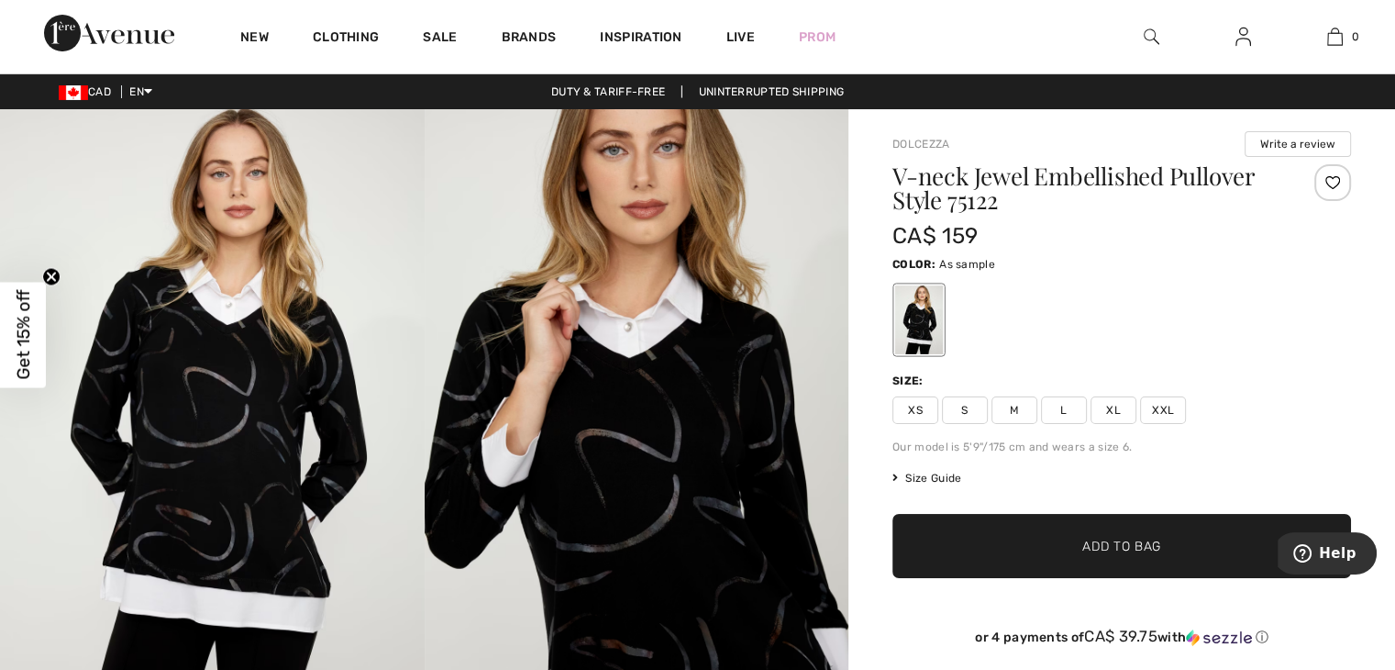
click at [646, 454] on img at bounding box center [637, 427] width 425 height 637
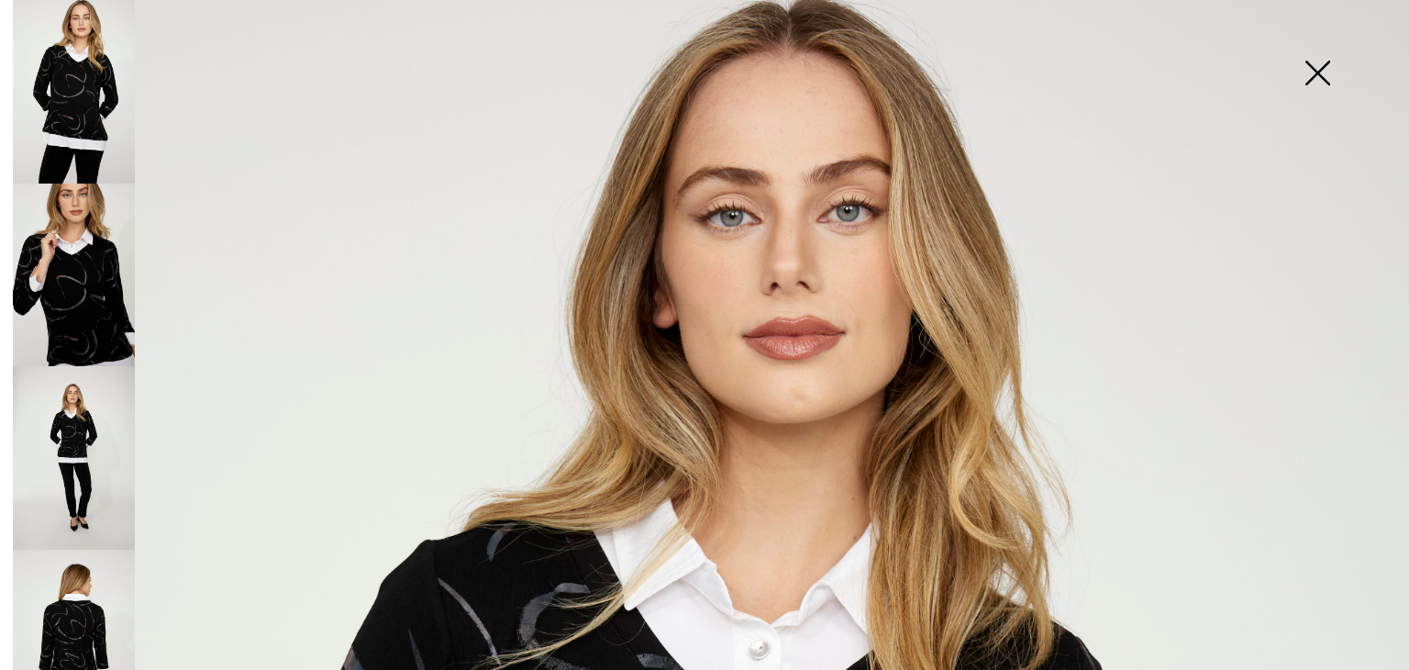
click at [1322, 73] on img at bounding box center [1318, 75] width 92 height 94
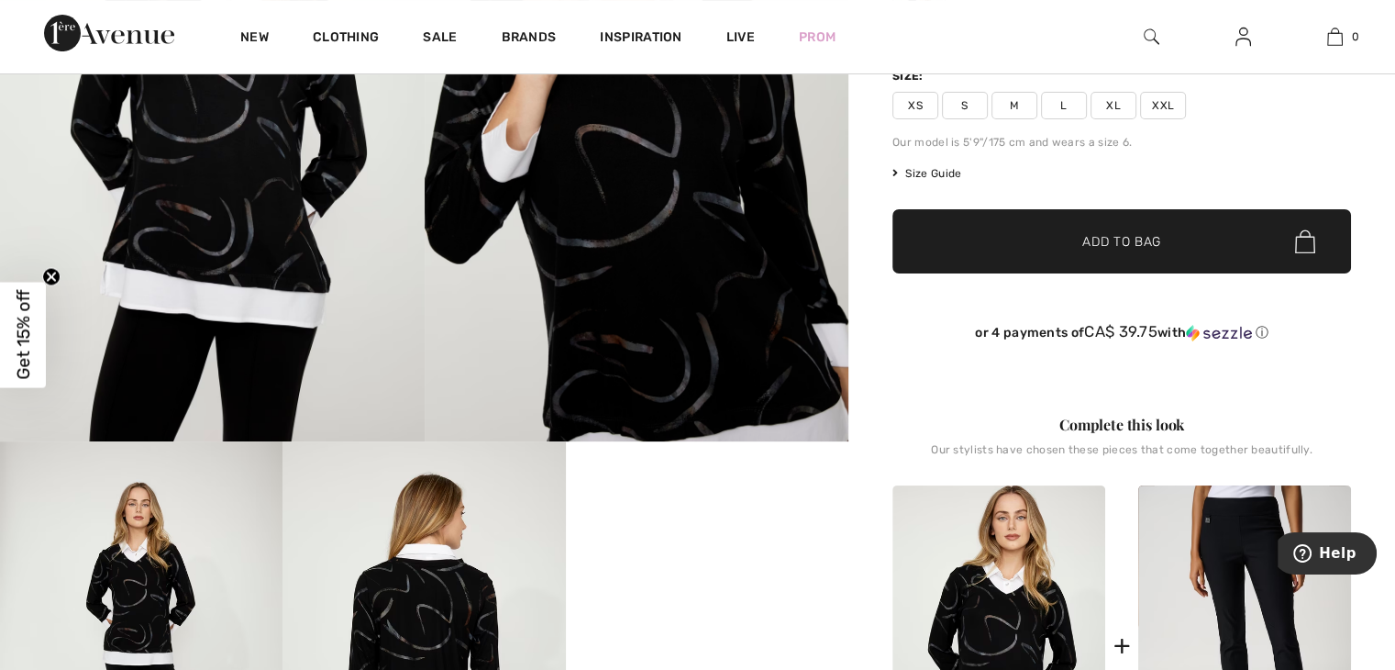
scroll to position [360, 0]
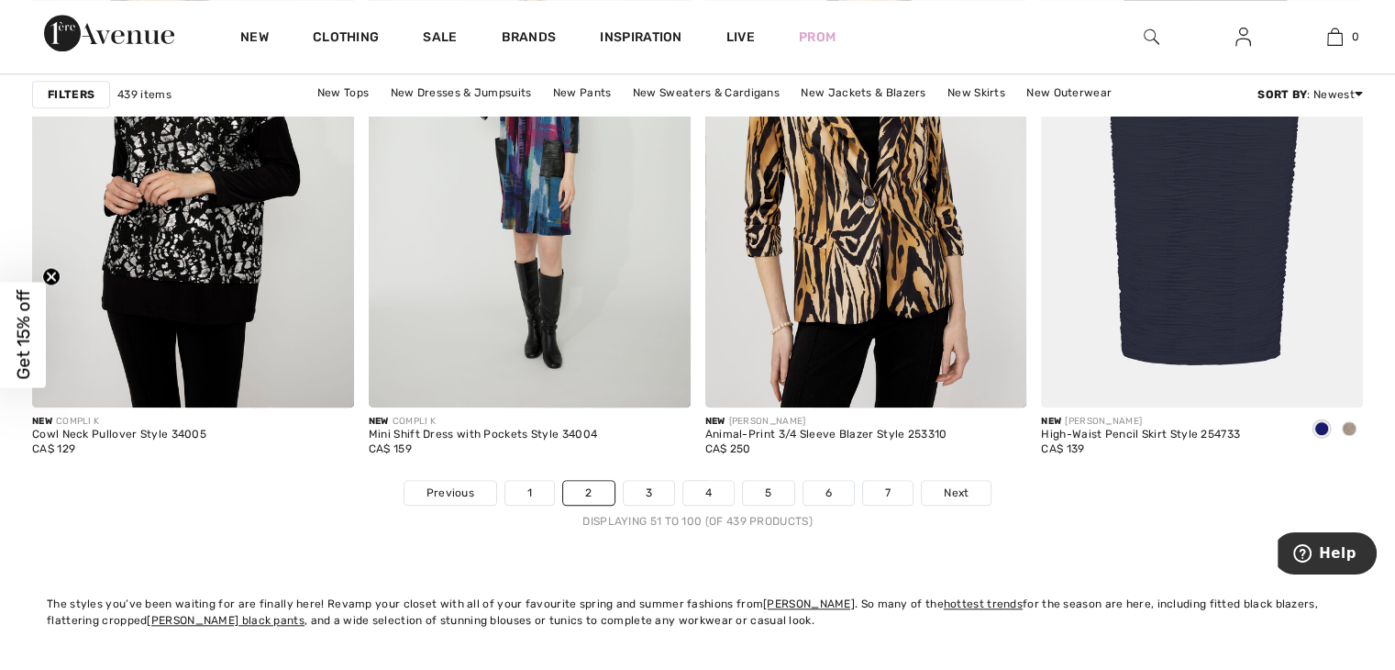
scroll to position [8532, 0]
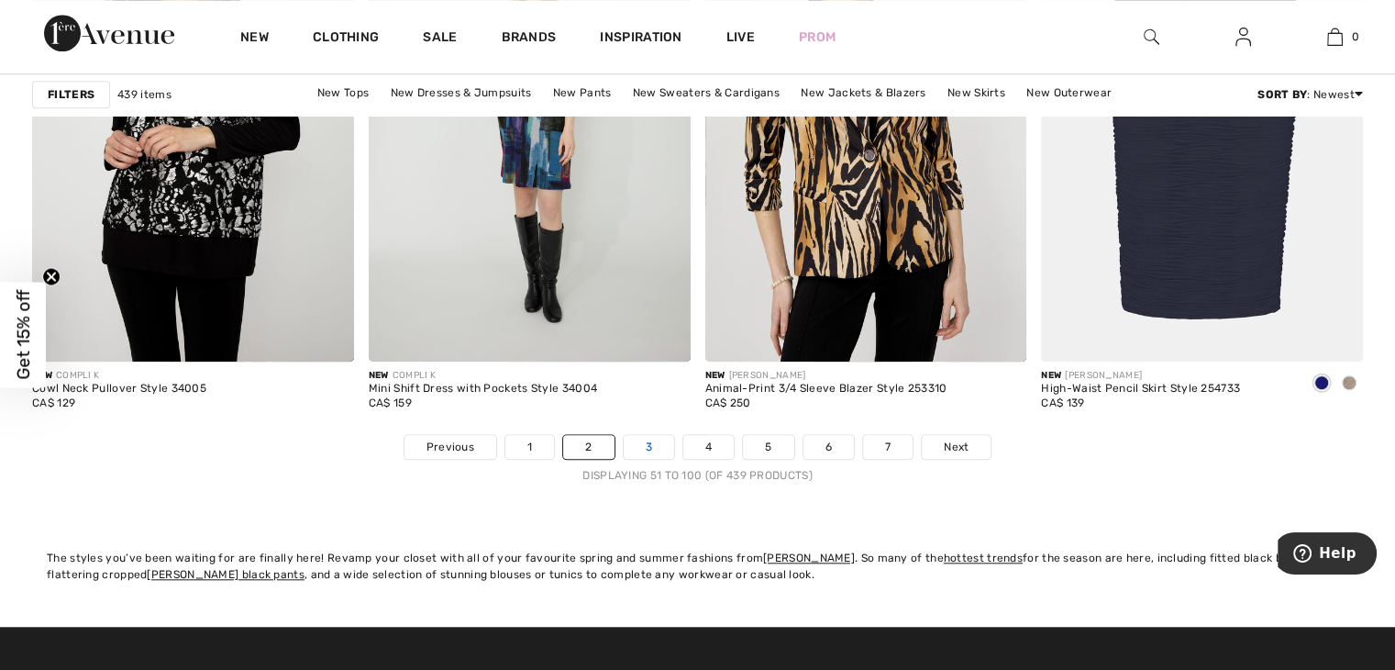
click at [644, 450] on link "3" at bounding box center [649, 447] width 50 height 24
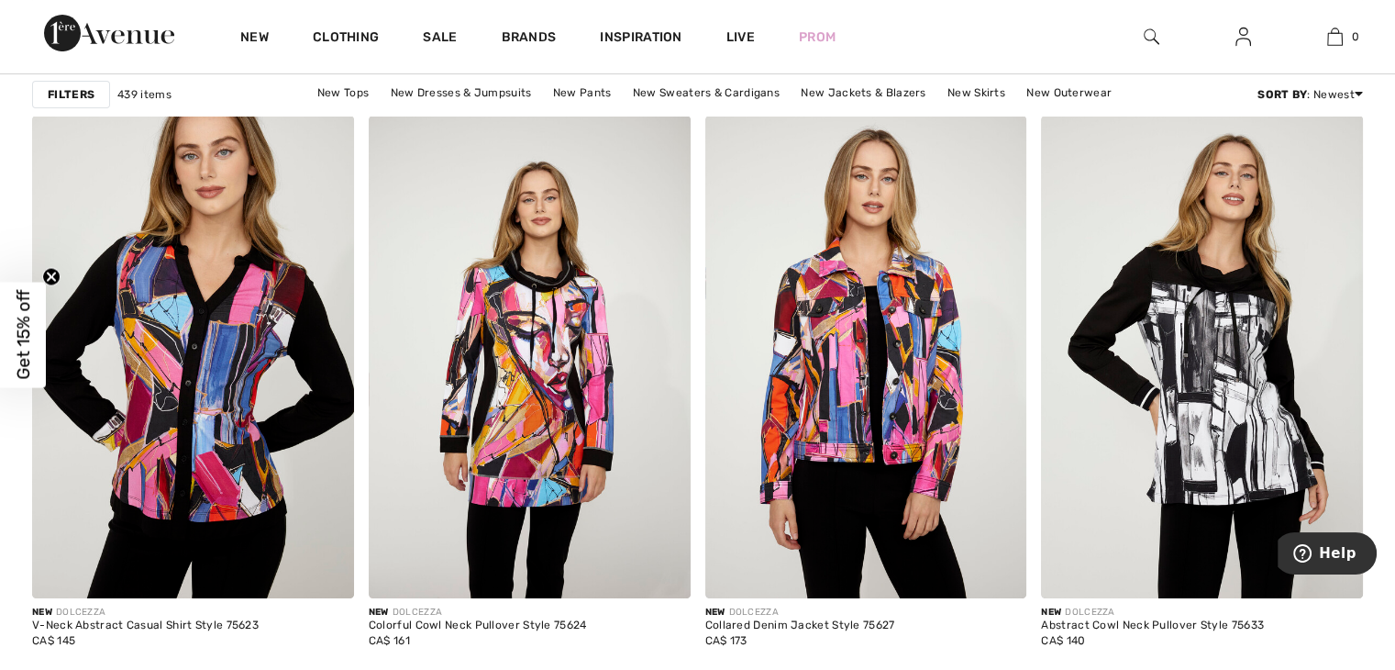
scroll to position [7177, 0]
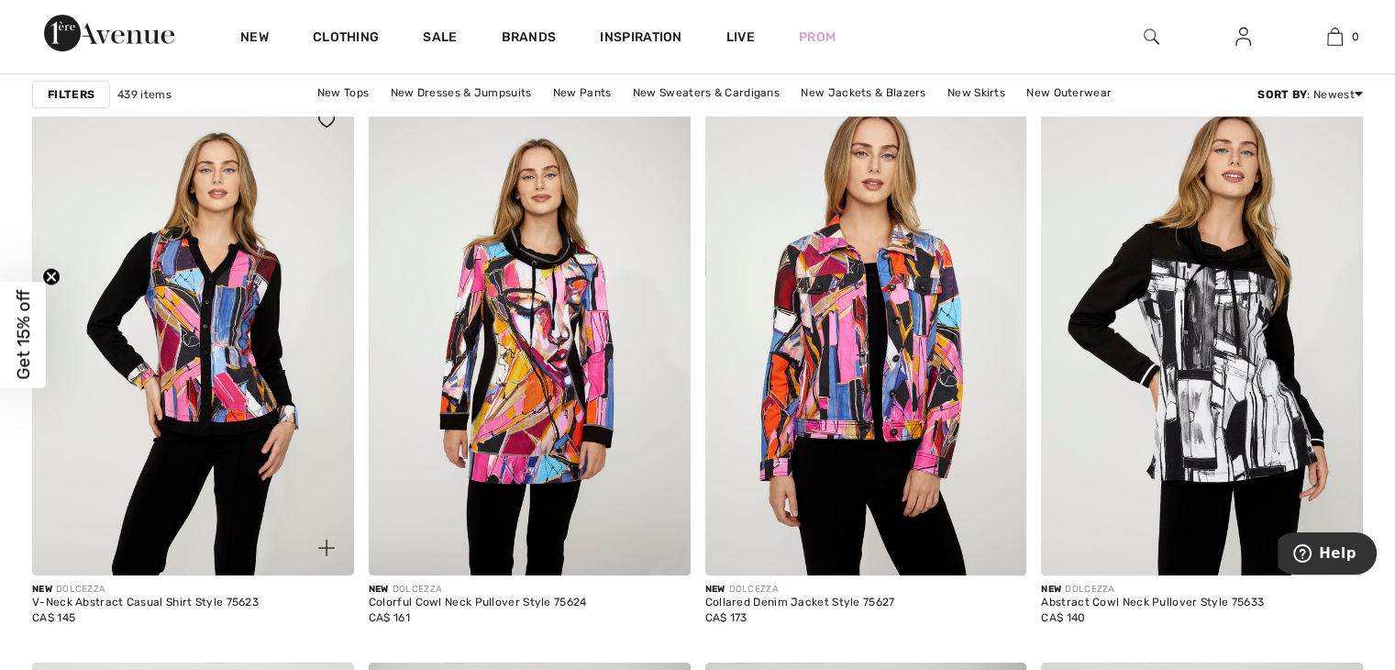
click at [259, 439] on img at bounding box center [193, 334] width 322 height 483
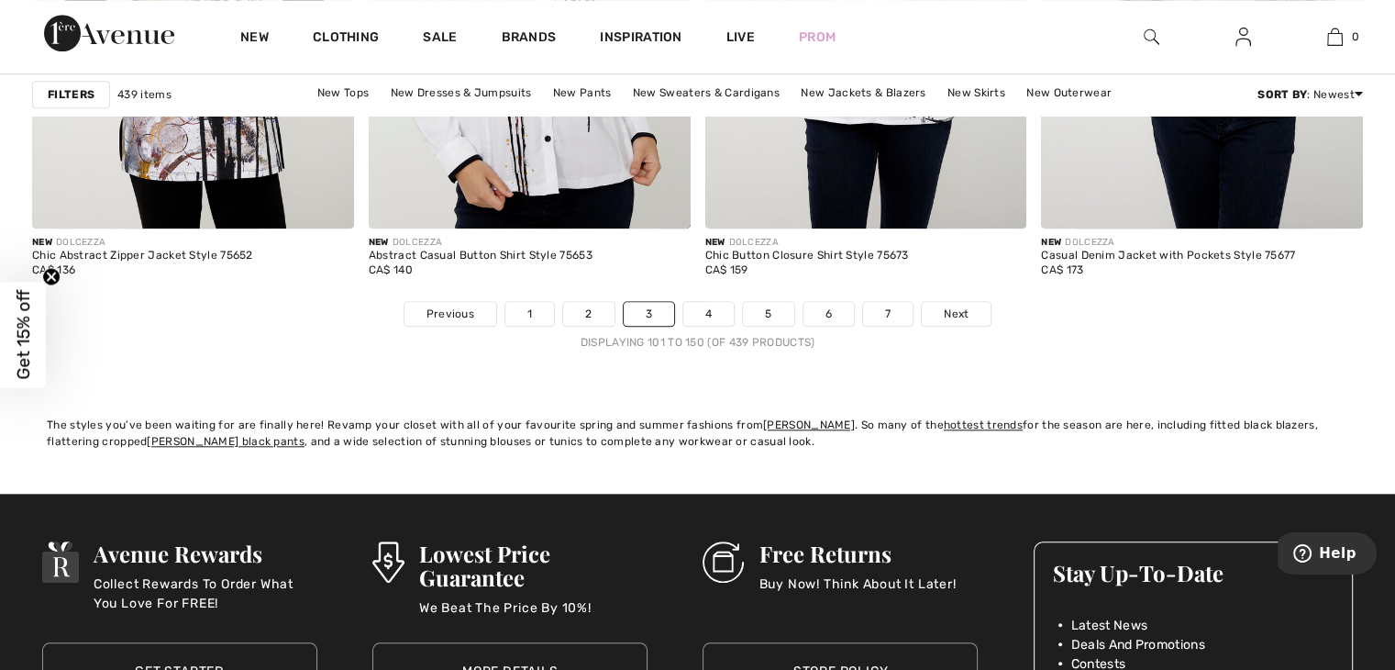
scroll to position [8654, 0]
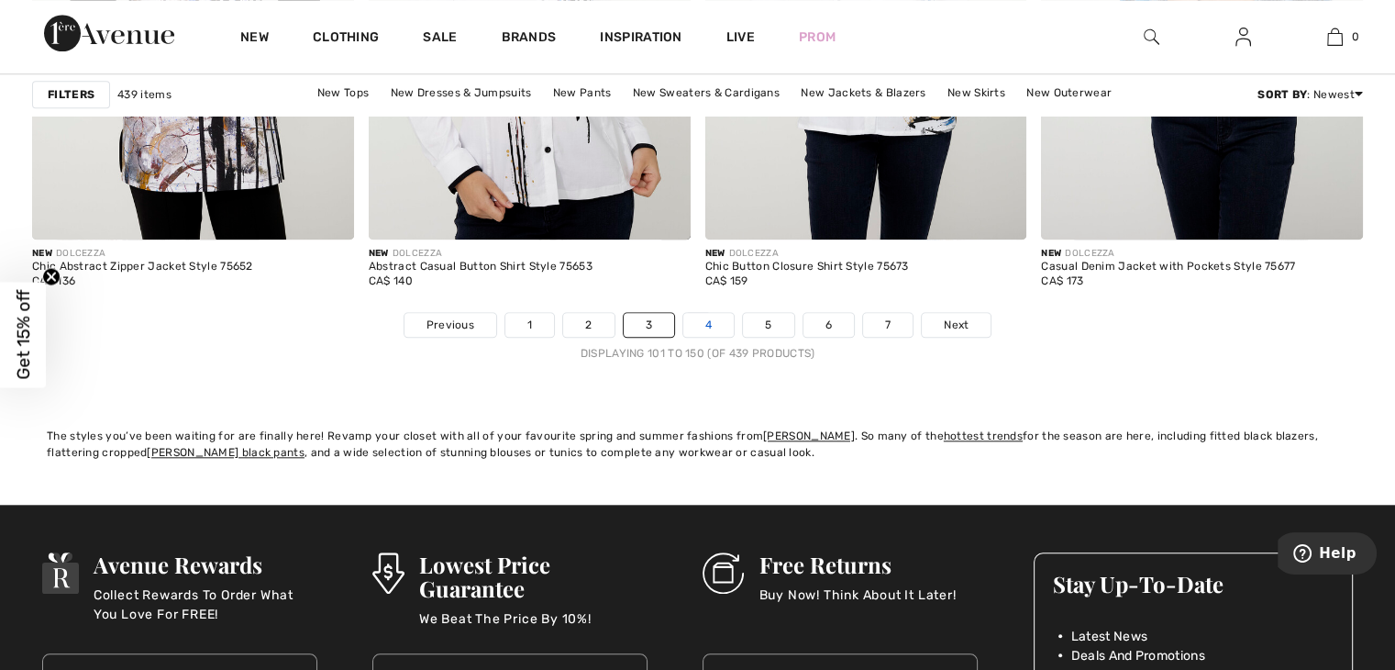
click at [709, 324] on link "4" at bounding box center [709, 325] width 50 height 24
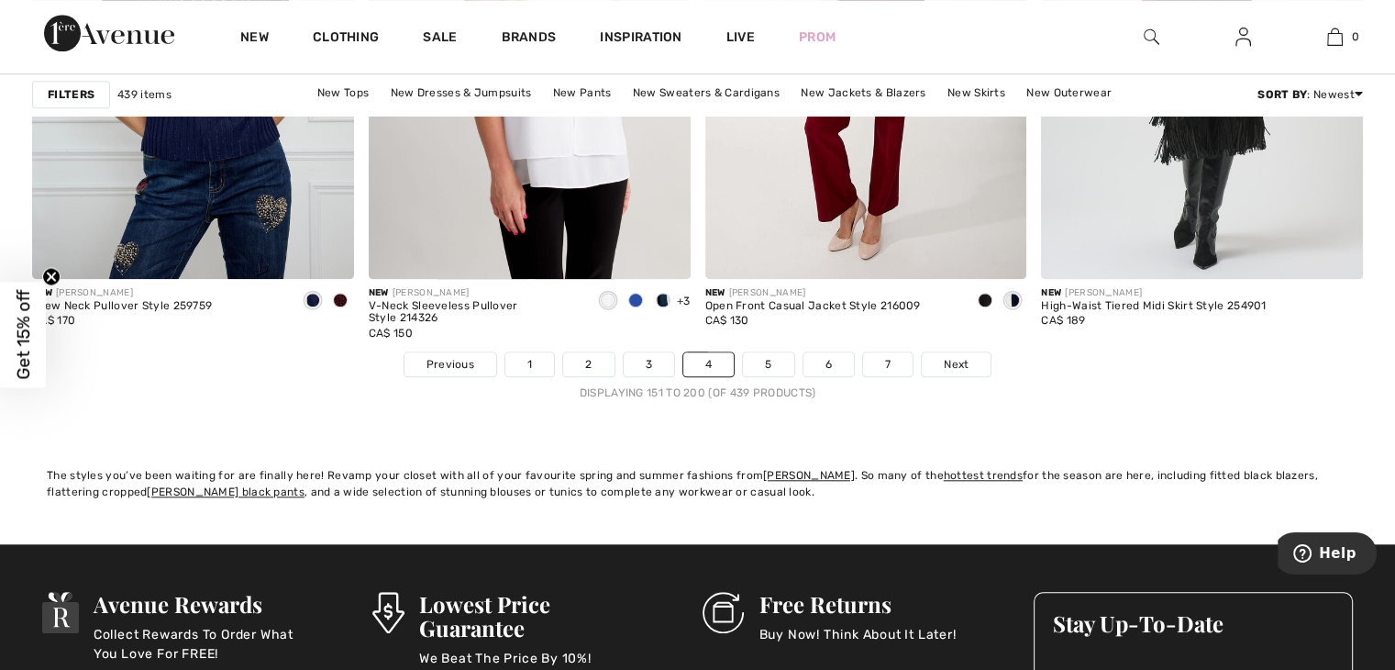
scroll to position [8602, 0]
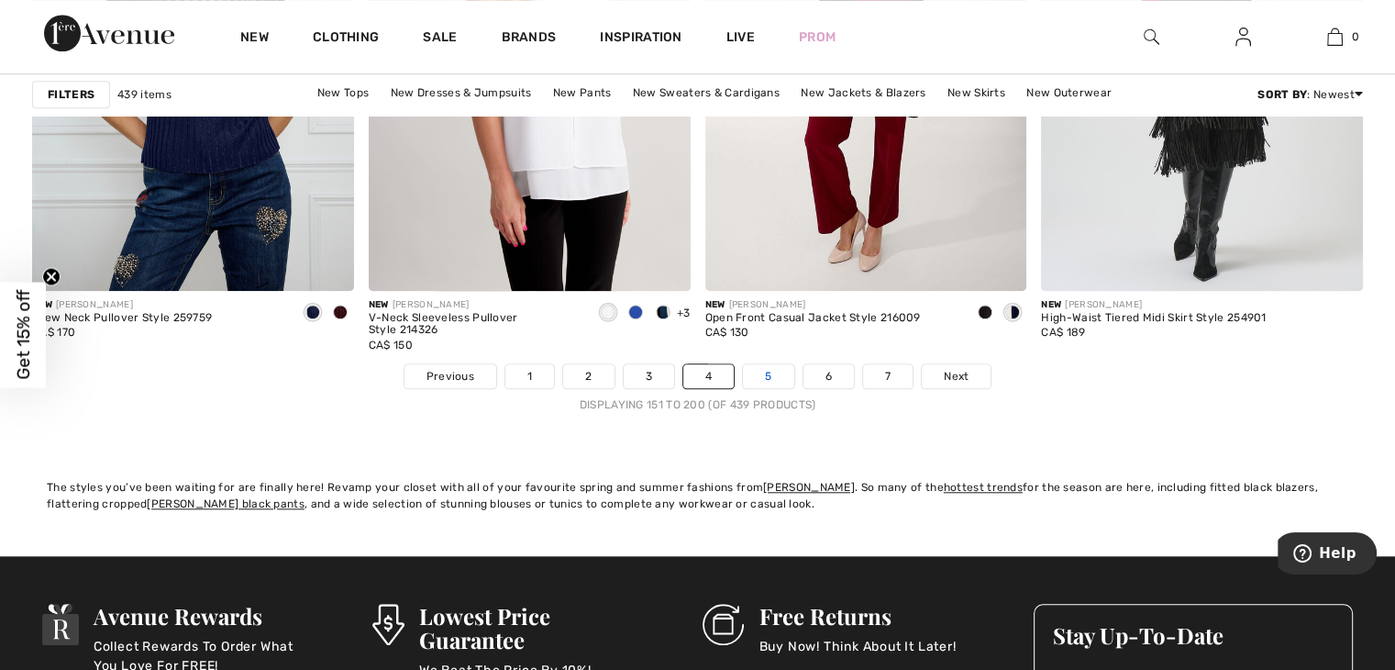
click at [775, 375] on link "5" at bounding box center [768, 376] width 50 height 24
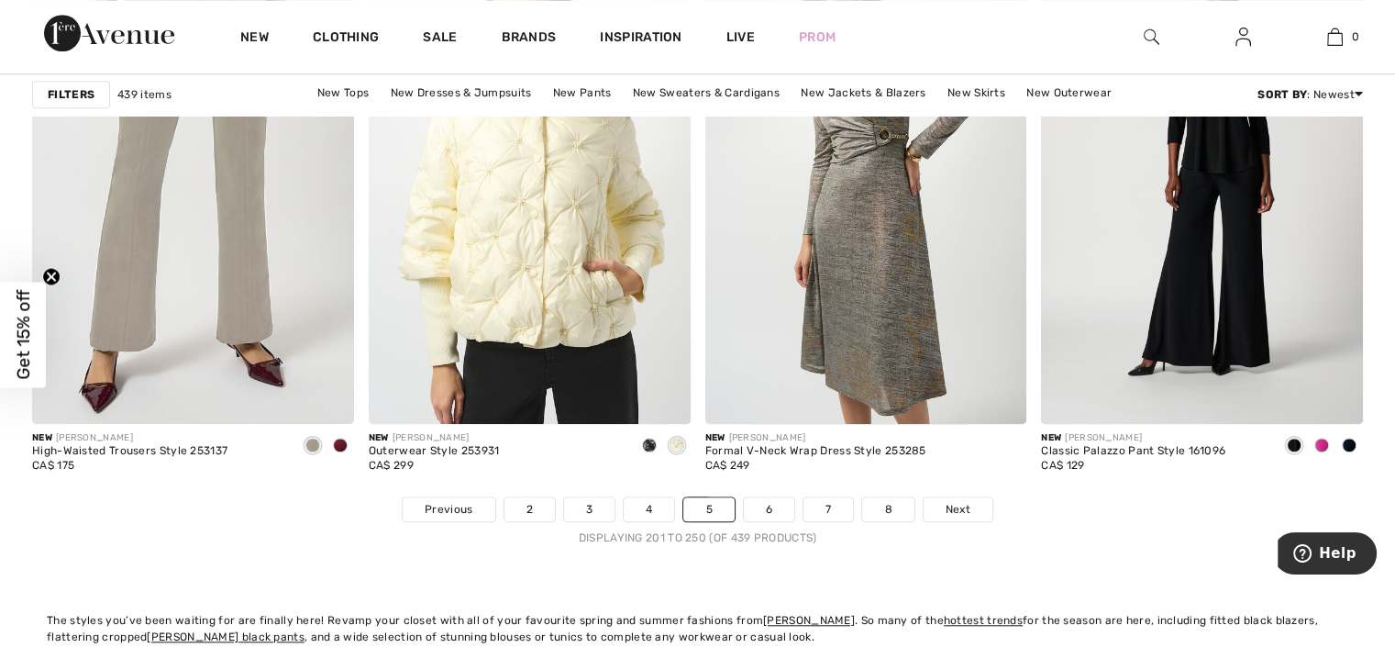
scroll to position [8526, 0]
